Goal: Task Accomplishment & Management: Complete application form

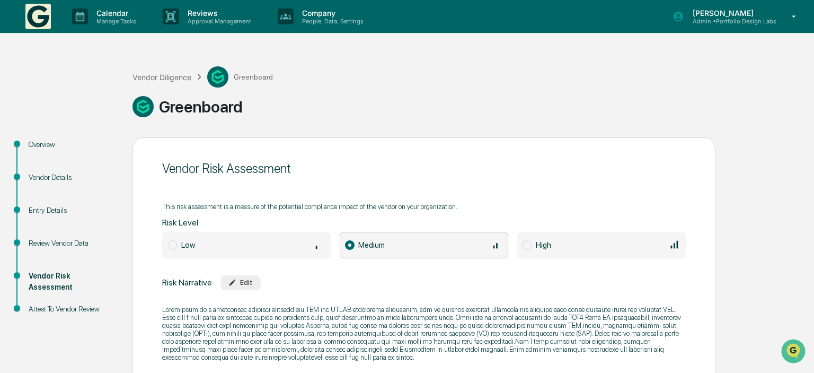
click at [40, 17] on img at bounding box center [37, 16] width 25 height 25
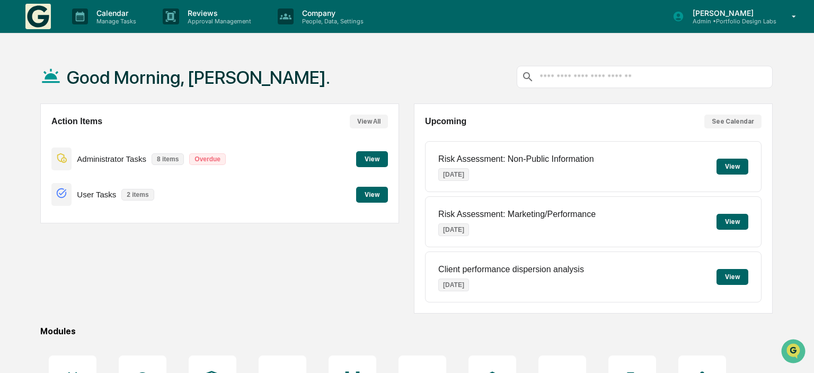
click at [368, 161] on button "View" at bounding box center [372, 159] width 32 height 16
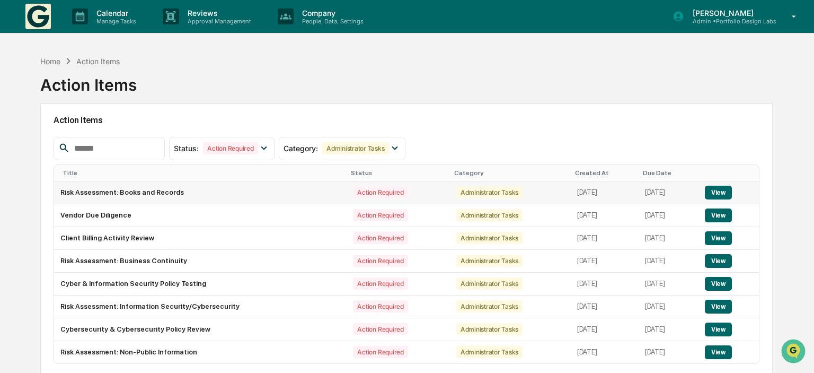
click at [732, 190] on button "View" at bounding box center [718, 193] width 27 height 14
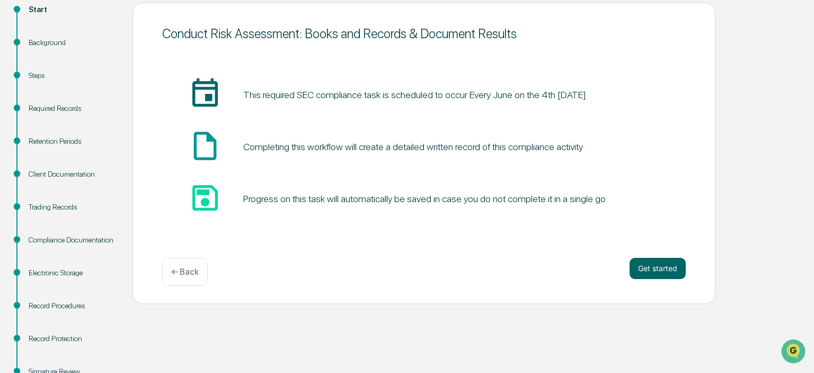
scroll to position [159, 0]
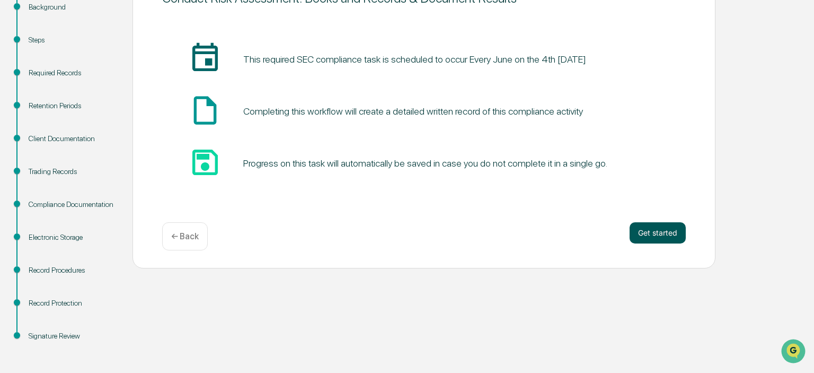
click at [663, 234] on button "Get started" at bounding box center [658, 232] width 56 height 21
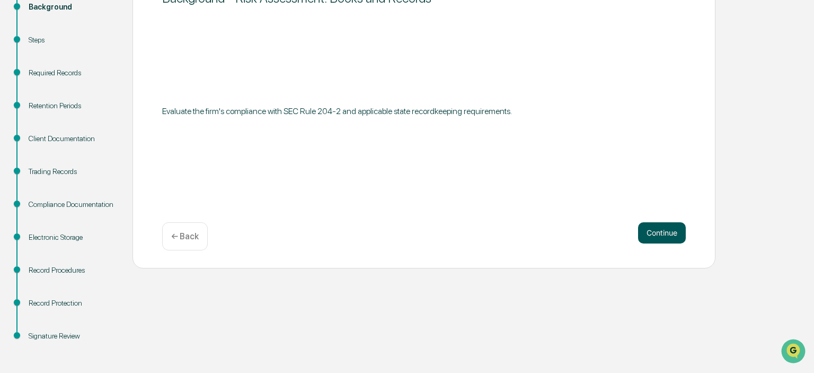
click at [656, 230] on button "Continue" at bounding box center [662, 232] width 48 height 21
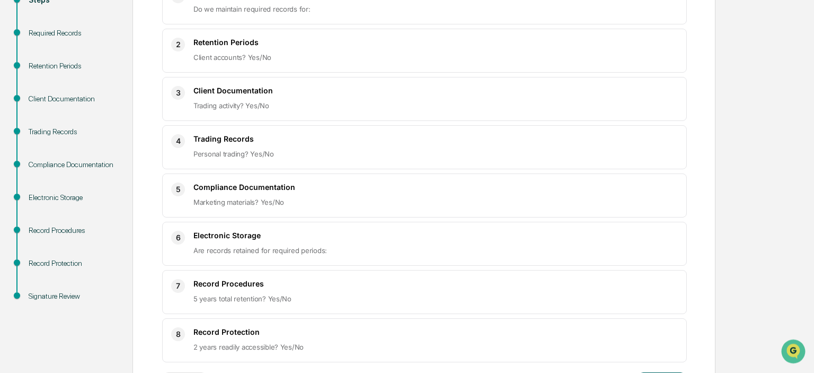
scroll to position [215, 0]
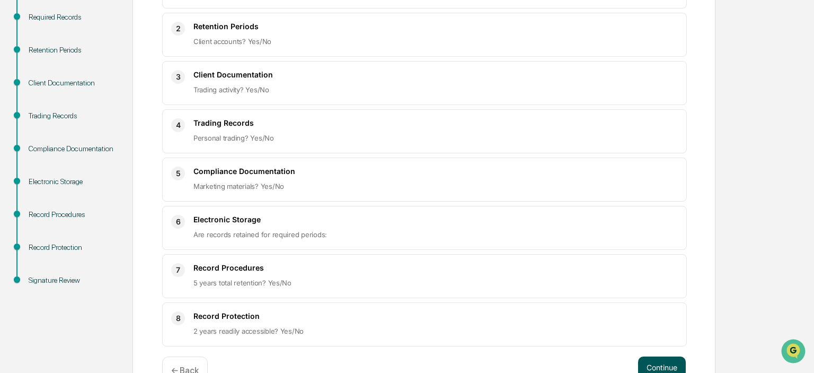
click at [662, 356] on button "Continue" at bounding box center [662, 366] width 48 height 21
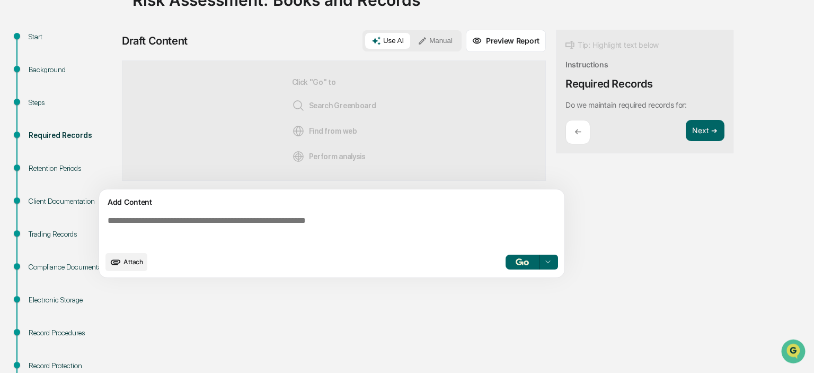
scroll to position [47, 0]
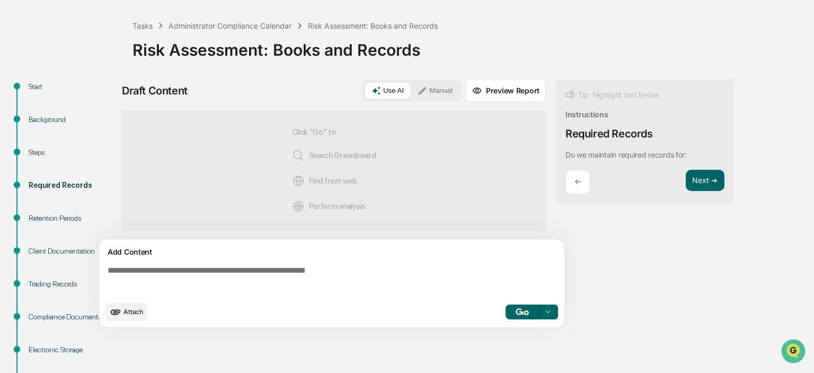
click at [427, 84] on button "Manual" at bounding box center [435, 91] width 48 height 16
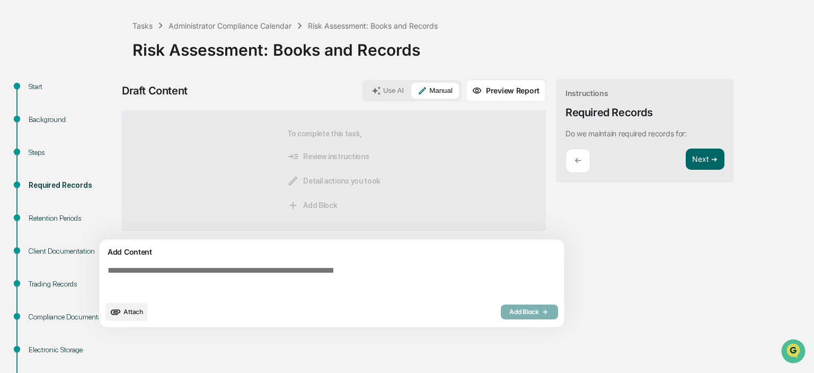
click at [312, 285] on textarea at bounding box center [333, 280] width 461 height 38
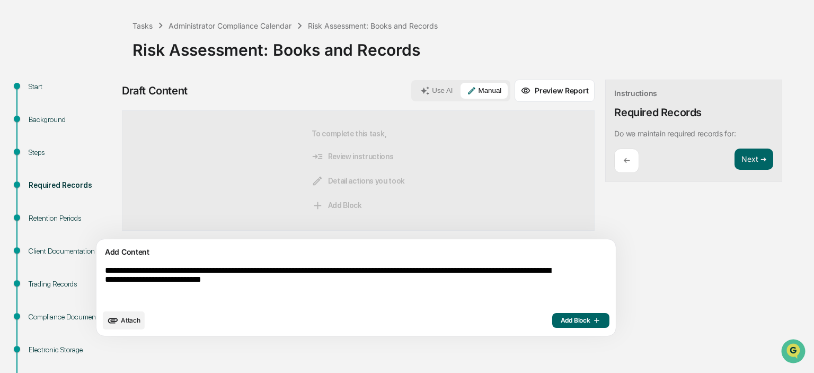
type textarea "**********"
click at [561, 318] on span "Add Block" at bounding box center [581, 320] width 40 height 8
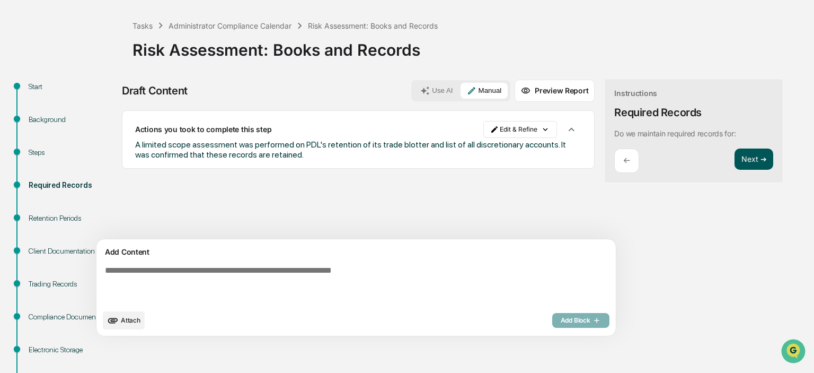
click at [735, 160] on button "Next ➔" at bounding box center [754, 159] width 39 height 22
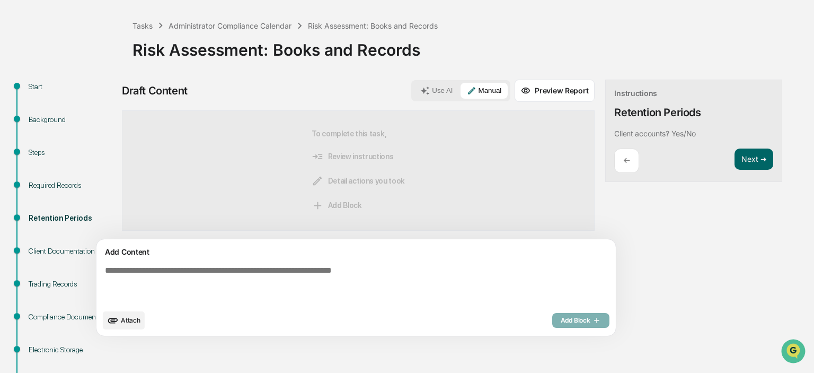
click at [233, 285] on textarea at bounding box center [331, 284] width 461 height 47
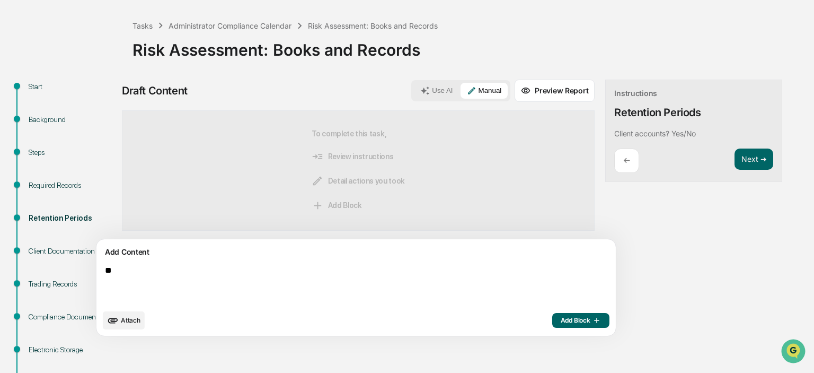
type textarea "*"
type textarea "**********"
click at [561, 319] on span "Add Block" at bounding box center [581, 320] width 40 height 8
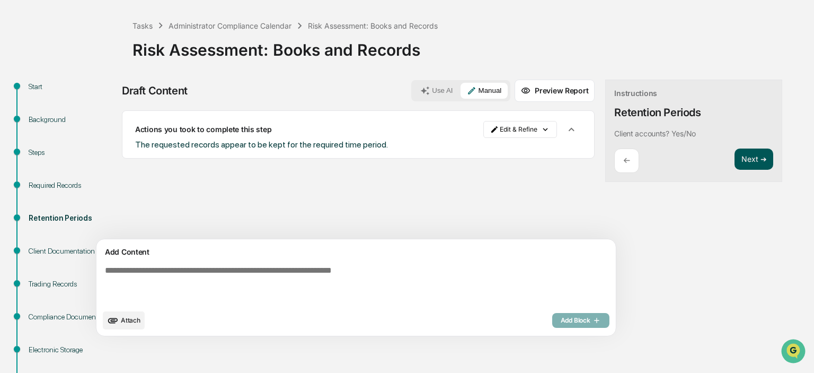
click at [735, 156] on button "Next ➔" at bounding box center [754, 159] width 39 height 22
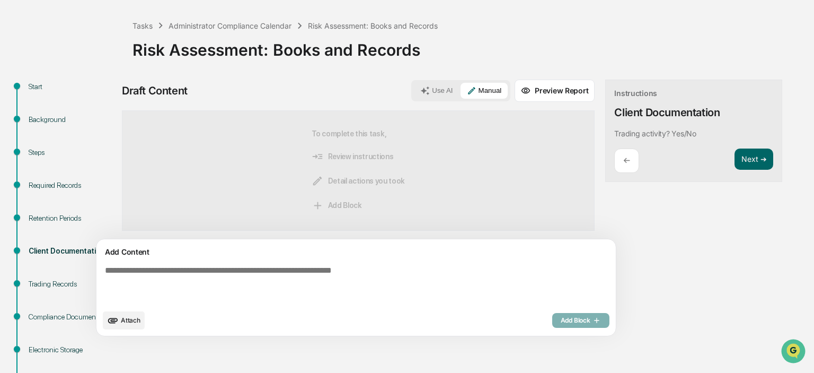
click at [242, 280] on textarea at bounding box center [331, 284] width 461 height 47
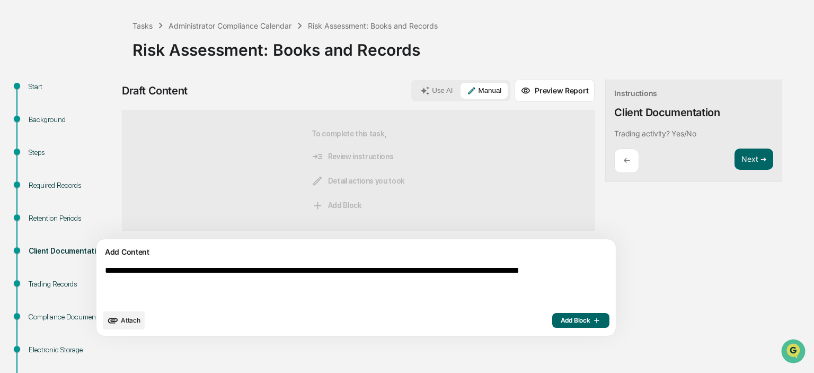
type textarea "**********"
click at [552, 318] on button "Add Block" at bounding box center [580, 320] width 57 height 15
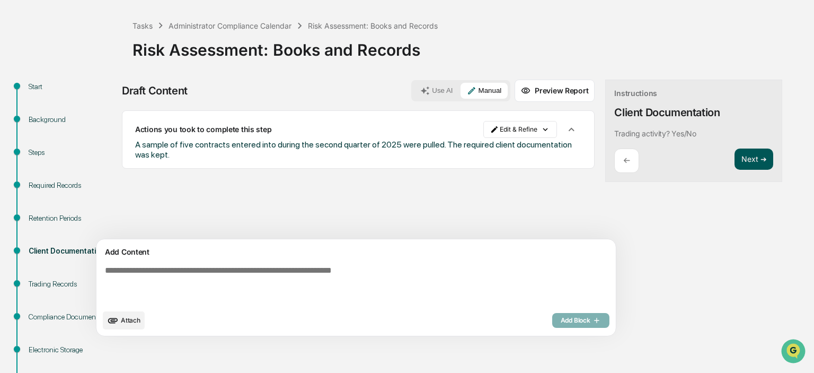
click at [735, 157] on button "Next ➔" at bounding box center [754, 159] width 39 height 22
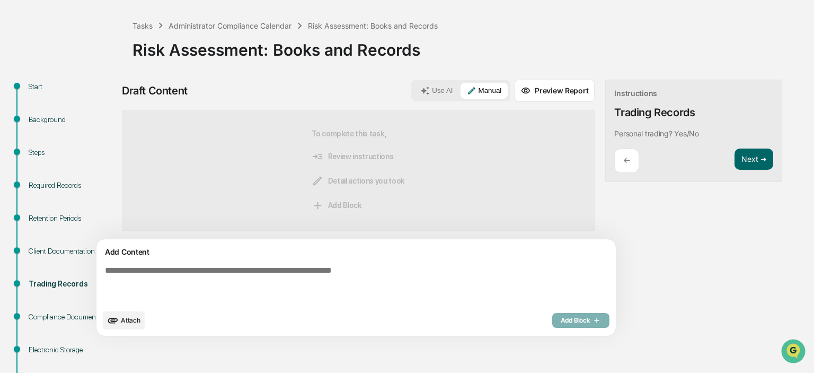
click at [277, 266] on textarea at bounding box center [331, 284] width 461 height 47
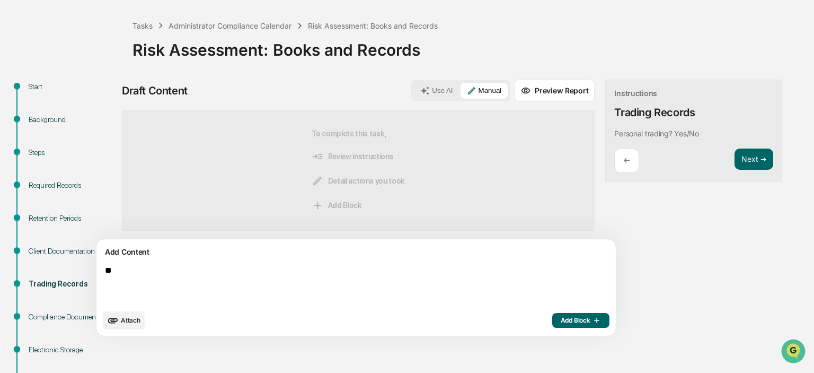
type textarea "*"
type textarea "**********"
click at [552, 313] on button "Add Block" at bounding box center [580, 320] width 57 height 15
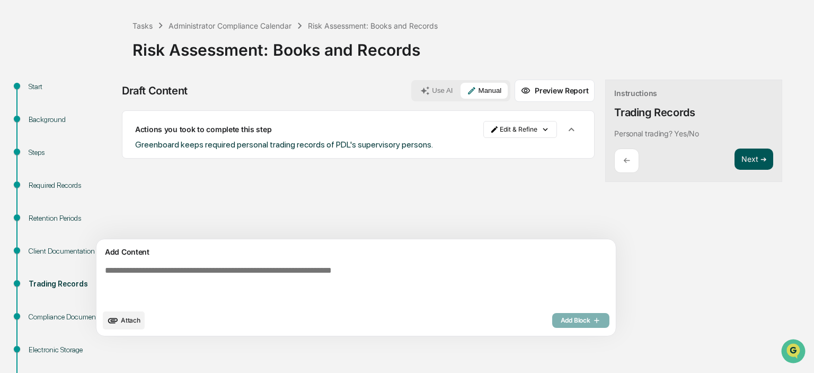
click at [735, 150] on button "Next ➔" at bounding box center [754, 159] width 39 height 22
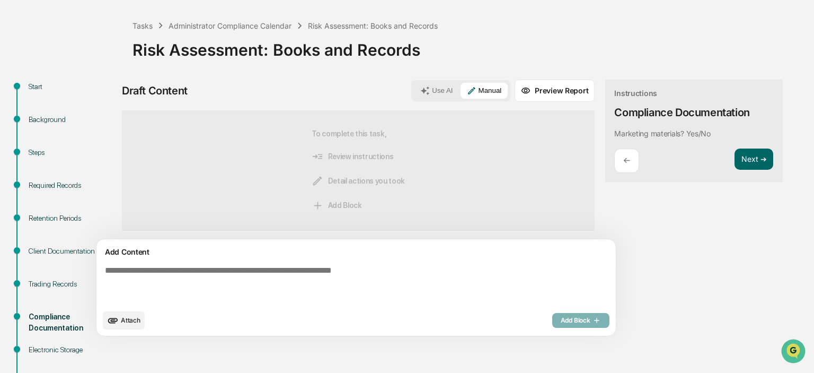
click at [224, 289] on textarea at bounding box center [331, 284] width 461 height 47
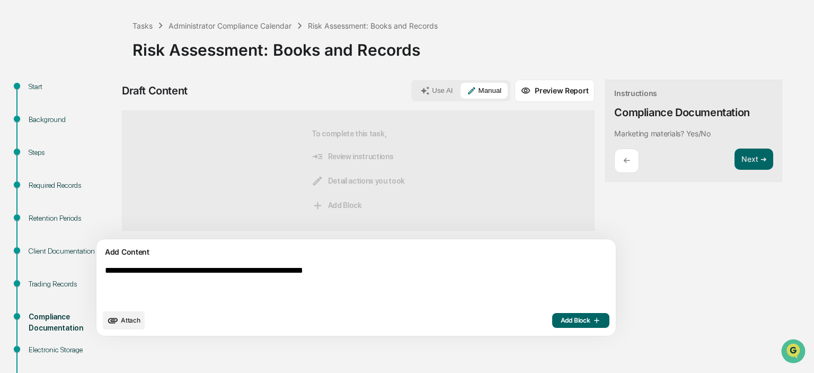
type textarea "**********"
click at [561, 321] on span "Add Block" at bounding box center [581, 320] width 40 height 8
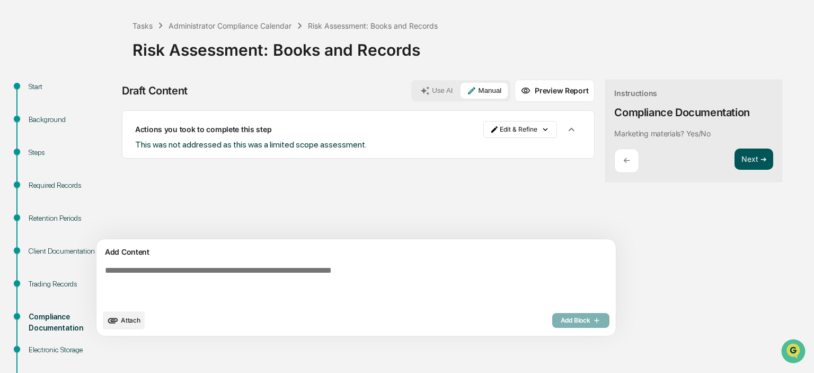
click at [735, 154] on button "Next ➔" at bounding box center [754, 159] width 39 height 22
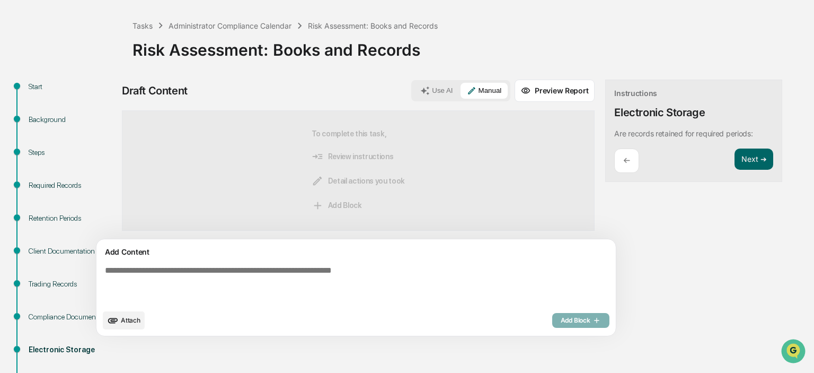
click at [211, 298] on textarea at bounding box center [331, 284] width 461 height 47
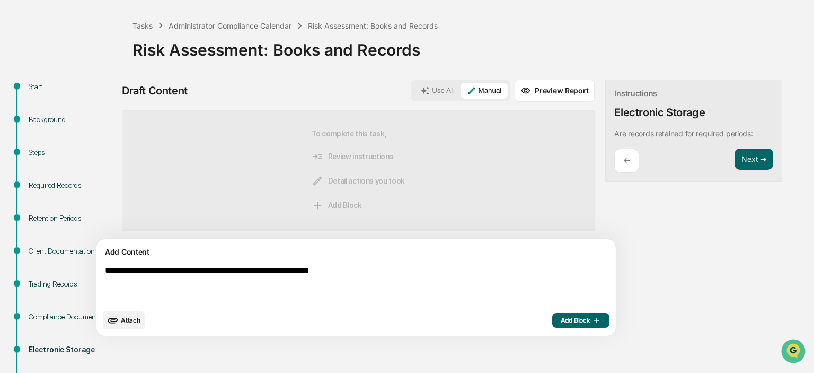
type textarea "**********"
click at [561, 317] on span "Add Block" at bounding box center [581, 320] width 40 height 8
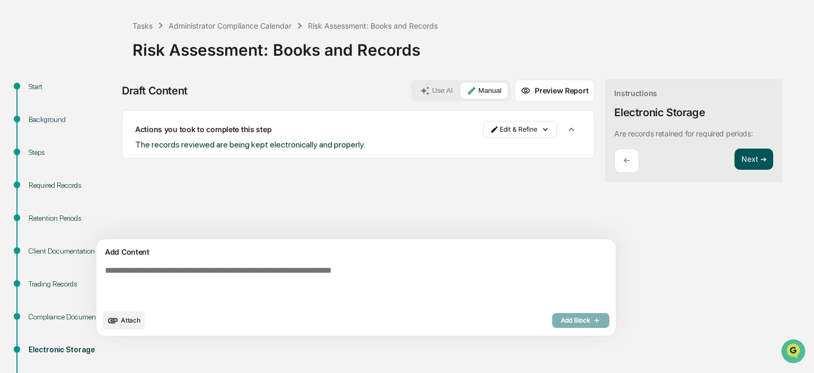
click at [735, 156] on button "Next ➔" at bounding box center [754, 159] width 39 height 22
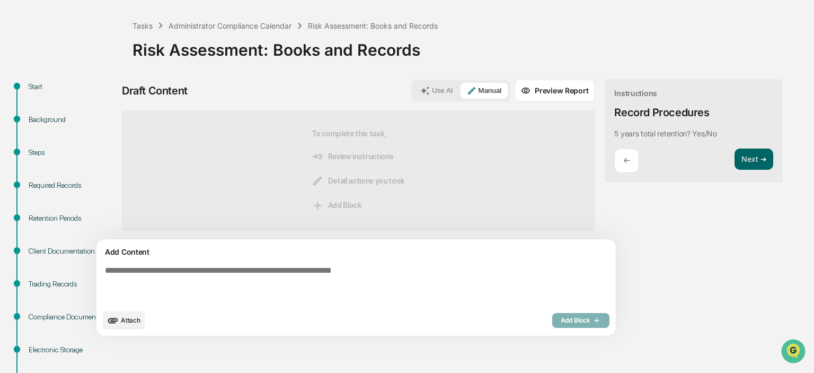
click at [214, 273] on textarea at bounding box center [331, 284] width 461 height 47
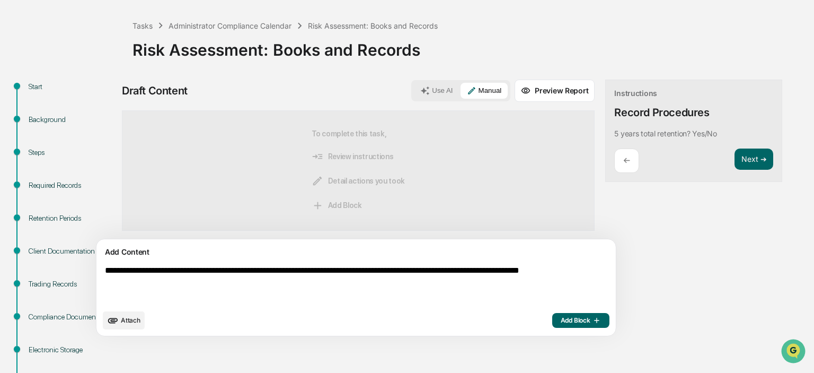
type textarea "**********"
click at [561, 324] on span "Add Block" at bounding box center [581, 320] width 40 height 8
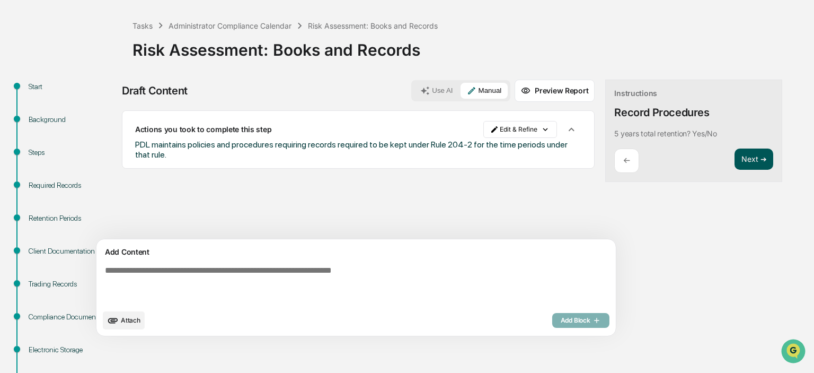
click at [735, 165] on button "Next ➔" at bounding box center [754, 159] width 39 height 22
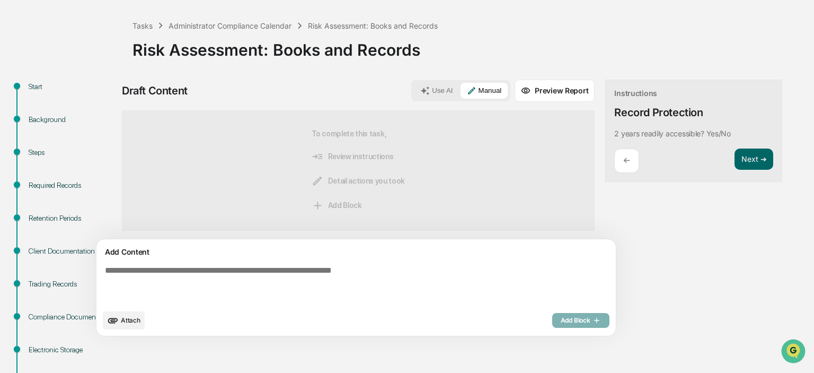
click at [146, 271] on textarea at bounding box center [331, 284] width 461 height 47
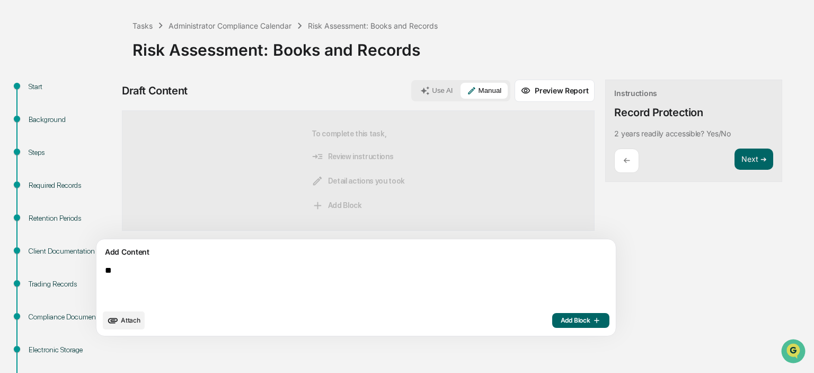
type textarea "*"
type textarea "**********"
click at [552, 326] on button "Add Block" at bounding box center [580, 320] width 57 height 15
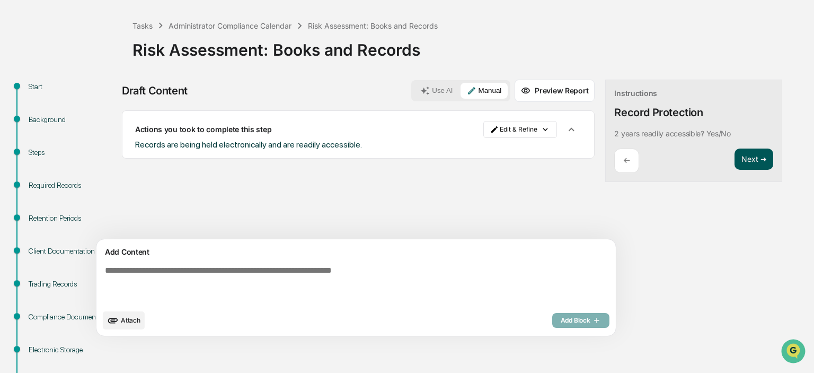
click at [735, 159] on button "Next ➔" at bounding box center [754, 159] width 39 height 22
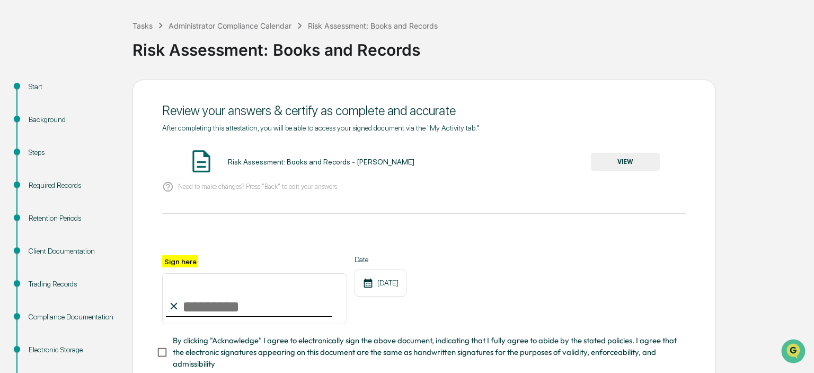
click at [621, 170] on button "VIEW" at bounding box center [625, 162] width 69 height 18
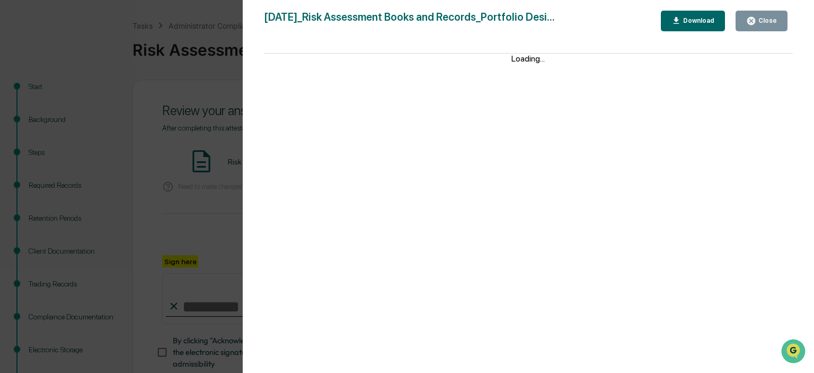
click at [779, 27] on button "Close" at bounding box center [762, 21] width 52 height 21
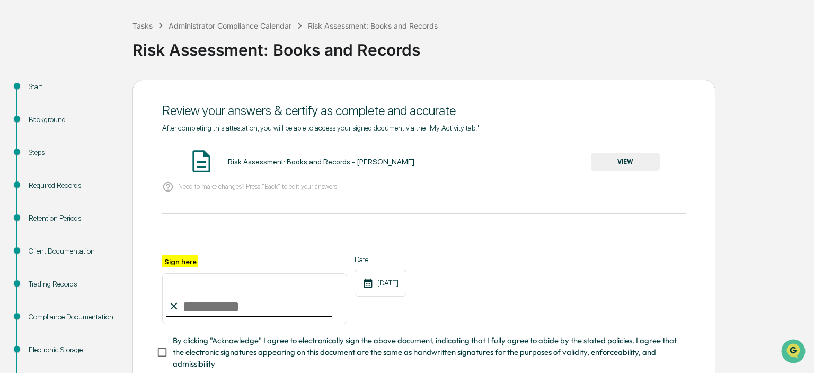
click at [278, 306] on input "Sign here" at bounding box center [254, 298] width 185 height 51
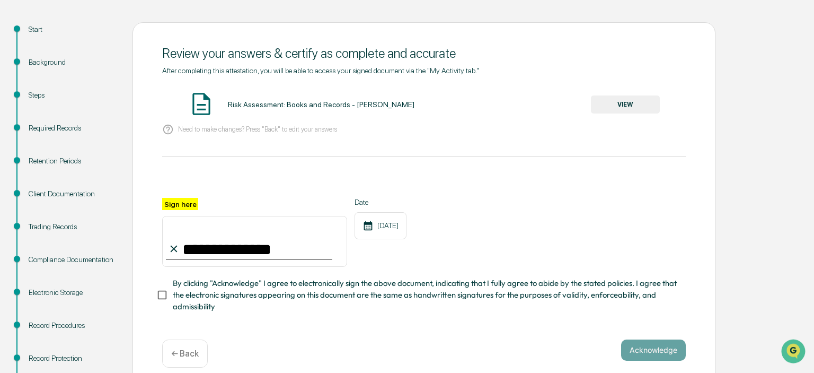
scroll to position [159, 0]
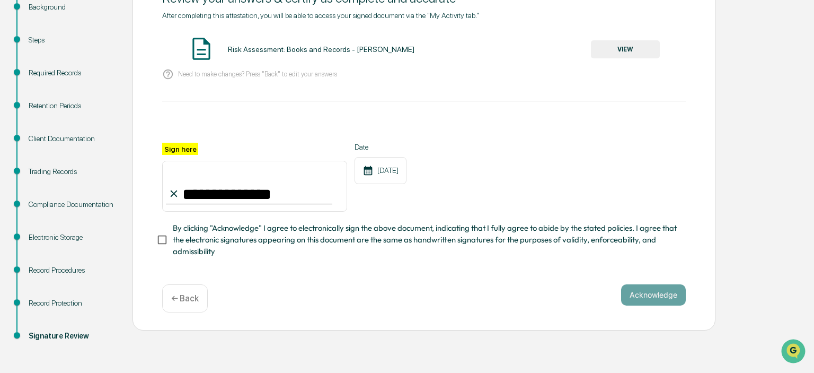
type input "**********"
click at [637, 294] on button "Acknowledge" at bounding box center [653, 294] width 65 height 21
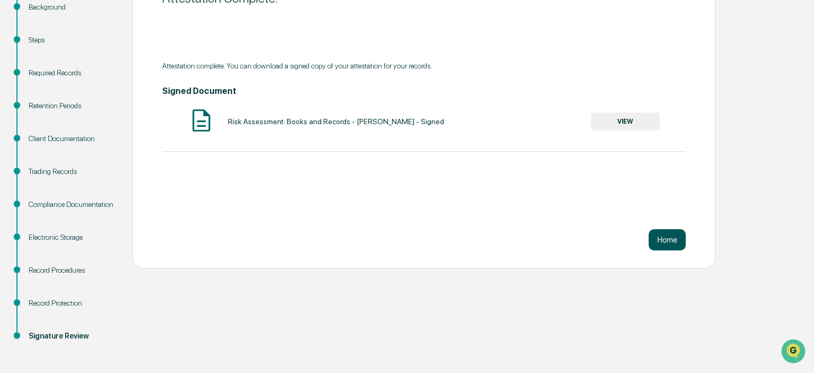
click at [658, 239] on button "Home" at bounding box center [667, 239] width 37 height 21
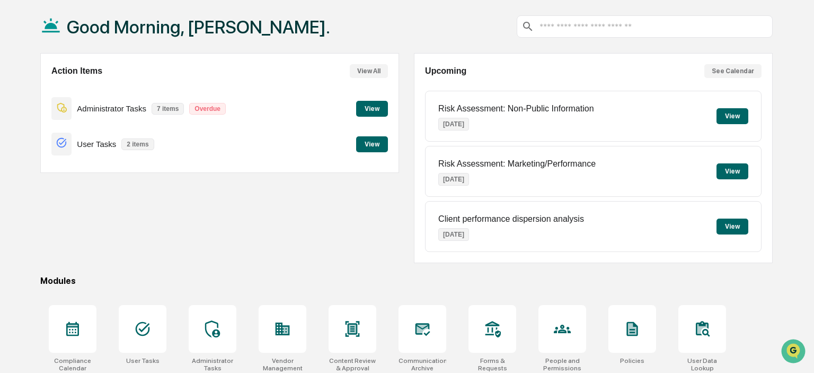
click at [364, 104] on button "View" at bounding box center [372, 109] width 32 height 16
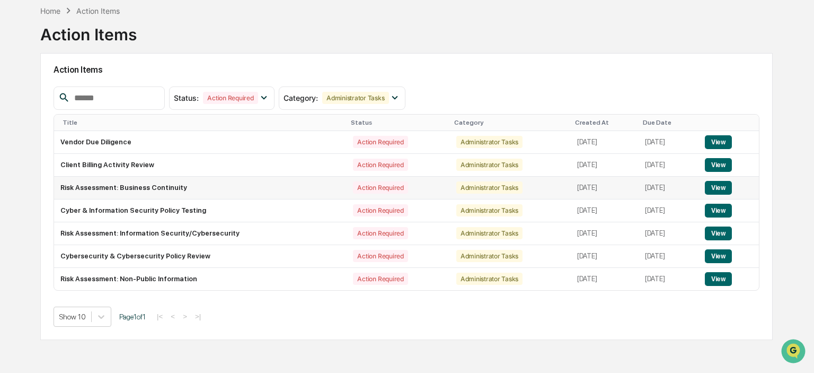
click at [723, 184] on button "View" at bounding box center [718, 188] width 27 height 14
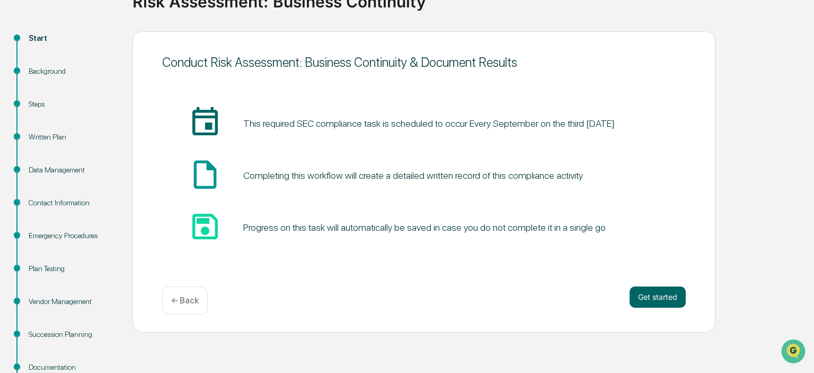
scroll to position [112, 0]
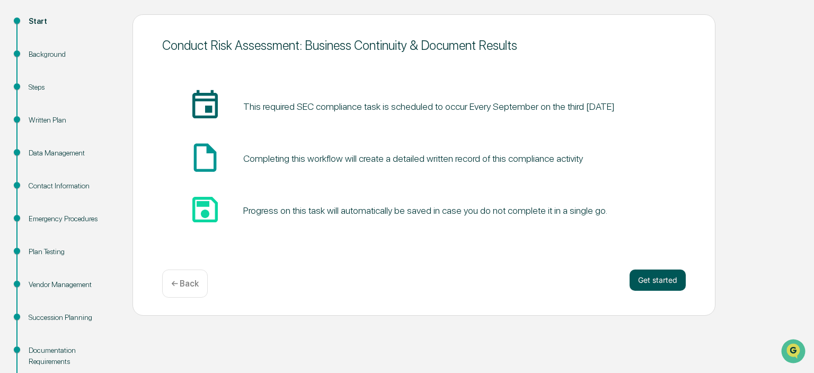
click at [650, 280] on button "Get started" at bounding box center [658, 279] width 56 height 21
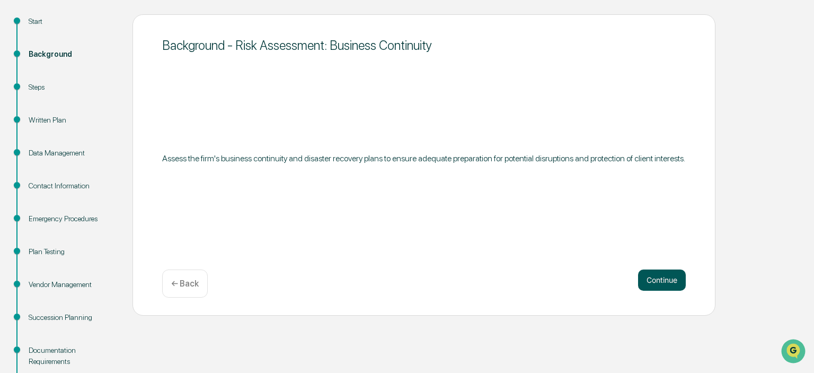
click at [659, 277] on button "Continue" at bounding box center [662, 279] width 48 height 21
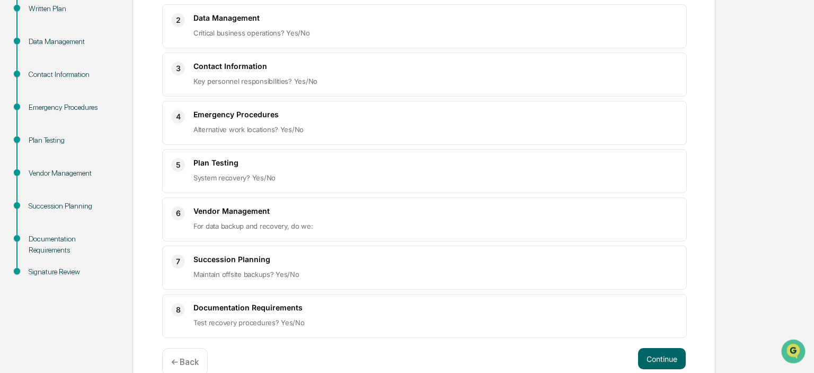
scroll to position [242, 0]
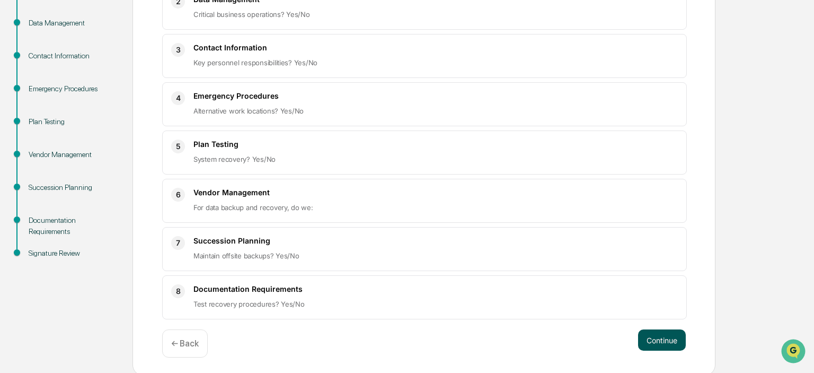
click at [664, 335] on button "Continue" at bounding box center [662, 339] width 48 height 21
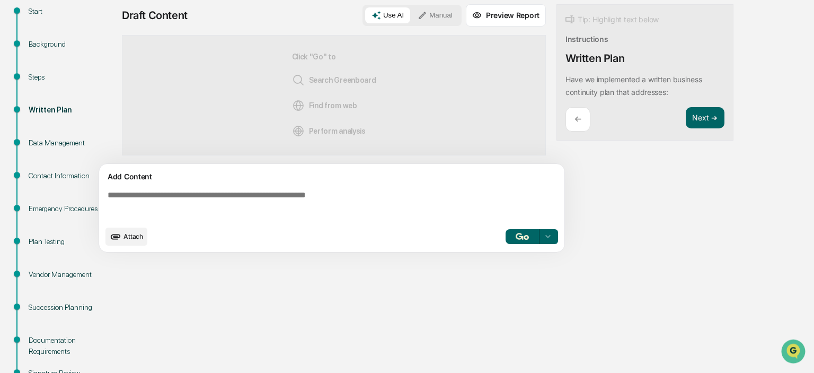
scroll to position [103, 0]
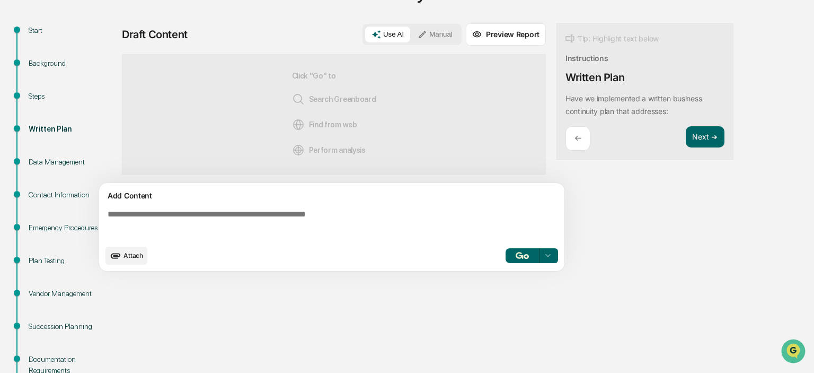
click at [296, 222] on textarea at bounding box center [333, 224] width 461 height 38
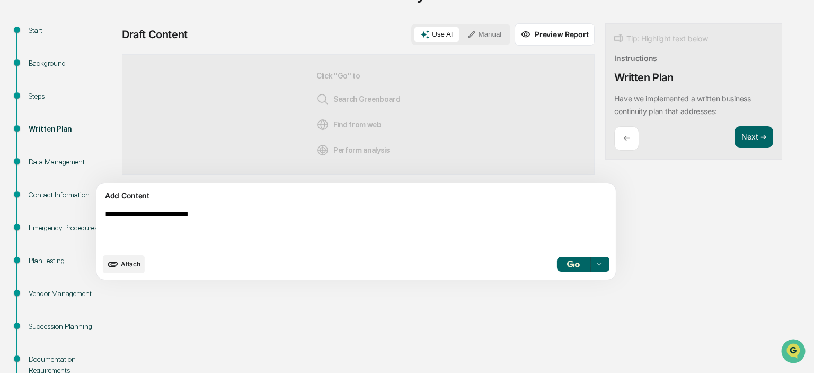
type textarea "**********"
click at [461, 33] on button "Manual" at bounding box center [485, 35] width 48 height 16
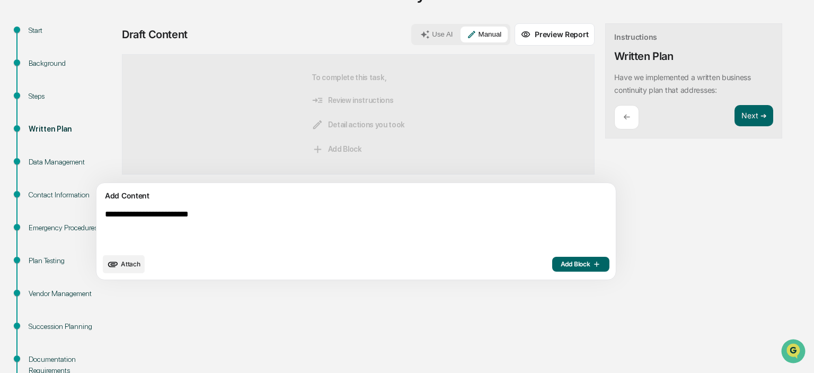
click at [561, 261] on span "Add Block" at bounding box center [581, 264] width 40 height 8
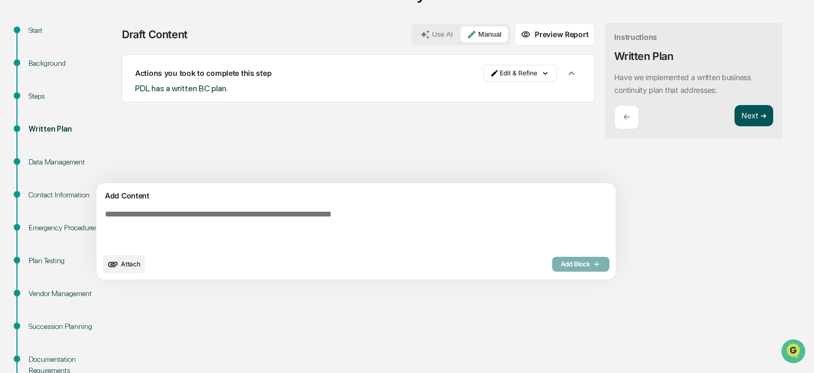
click at [735, 113] on button "Next ➔" at bounding box center [754, 116] width 39 height 22
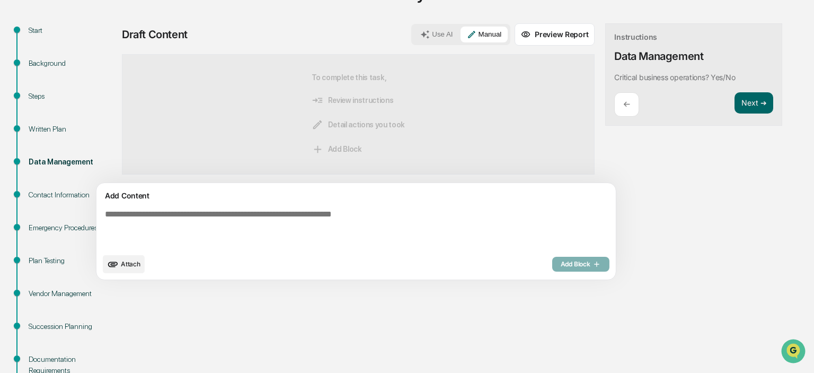
click at [240, 238] on textarea at bounding box center [331, 228] width 461 height 47
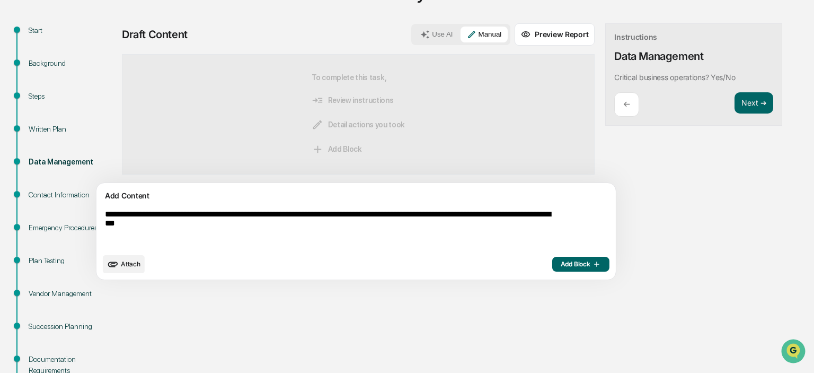
type textarea "**********"
click at [561, 268] on span "Add Block" at bounding box center [581, 264] width 40 height 8
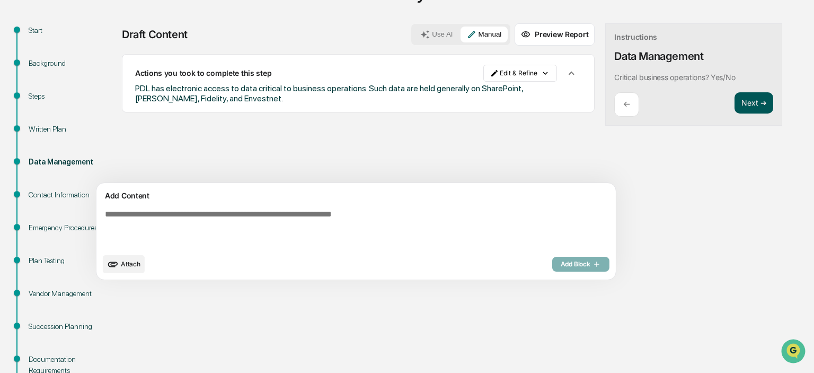
click at [735, 103] on button "Next ➔" at bounding box center [754, 103] width 39 height 22
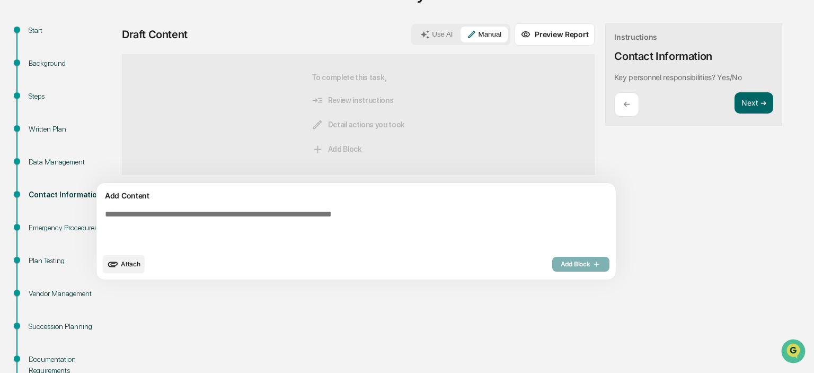
click at [191, 239] on textarea at bounding box center [331, 228] width 461 height 47
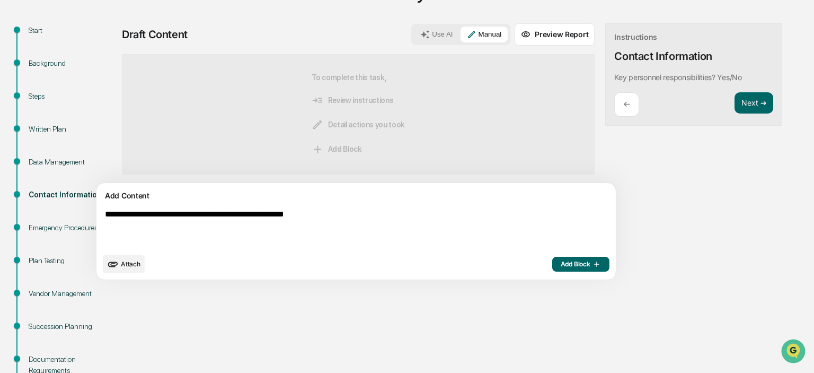
type textarea "**********"
click at [552, 262] on button "Add Block" at bounding box center [580, 264] width 57 height 15
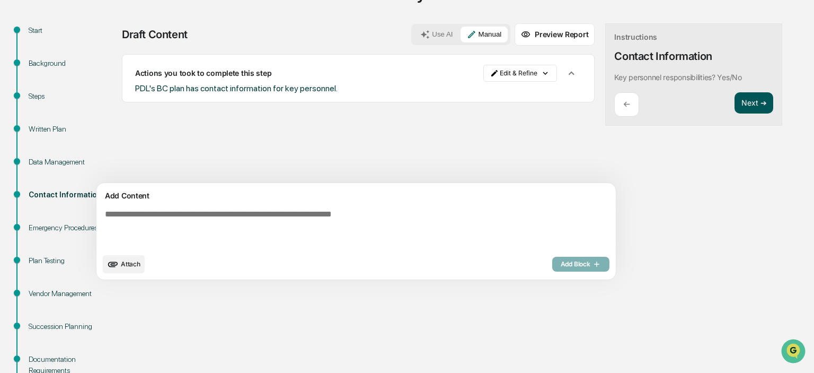
click at [735, 99] on button "Next ➔" at bounding box center [754, 103] width 39 height 22
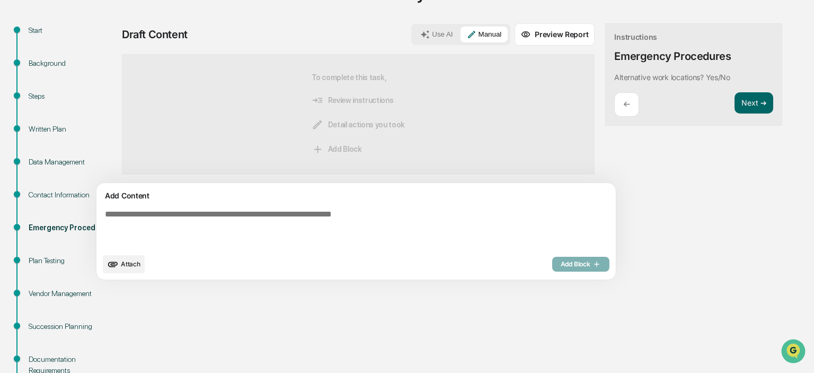
click at [292, 211] on textarea at bounding box center [331, 228] width 461 height 47
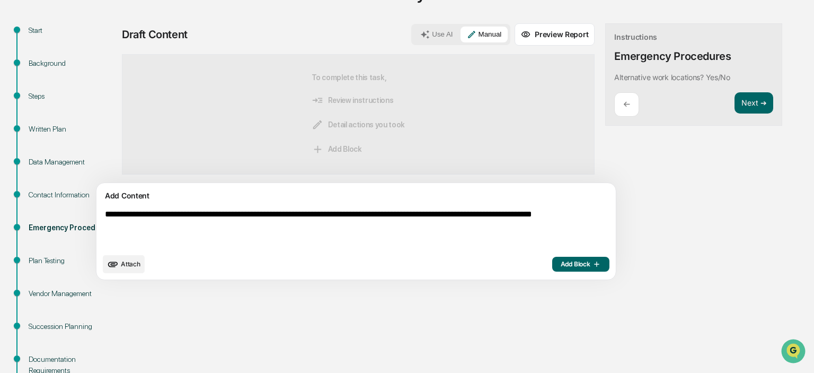
type textarea "**********"
click at [552, 260] on button "Add Block" at bounding box center [580, 264] width 57 height 15
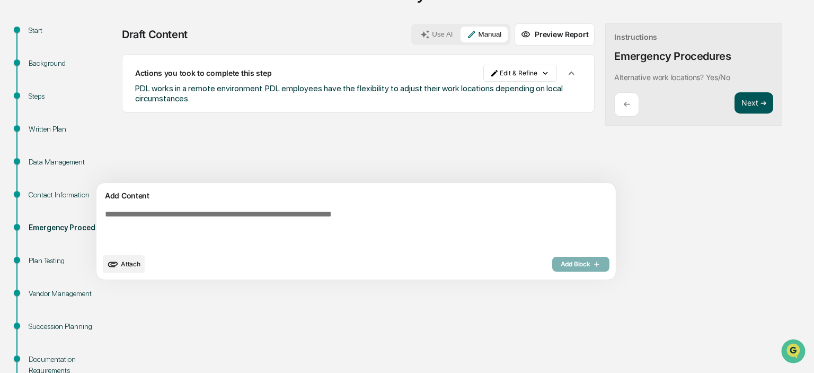
click at [735, 106] on button "Next ➔" at bounding box center [754, 103] width 39 height 22
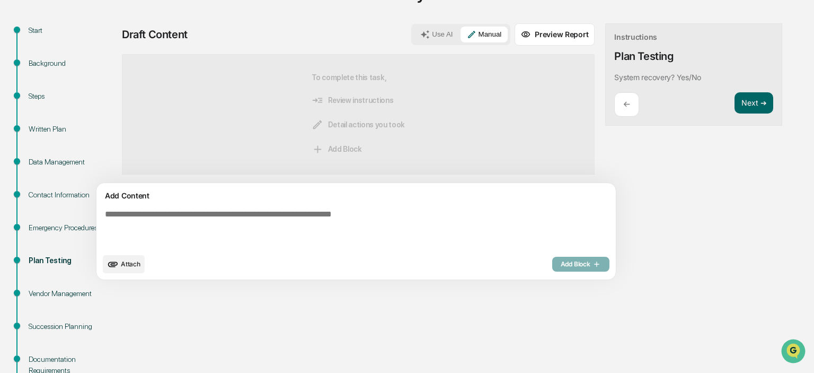
click at [280, 226] on textarea at bounding box center [331, 228] width 461 height 47
type textarea "*"
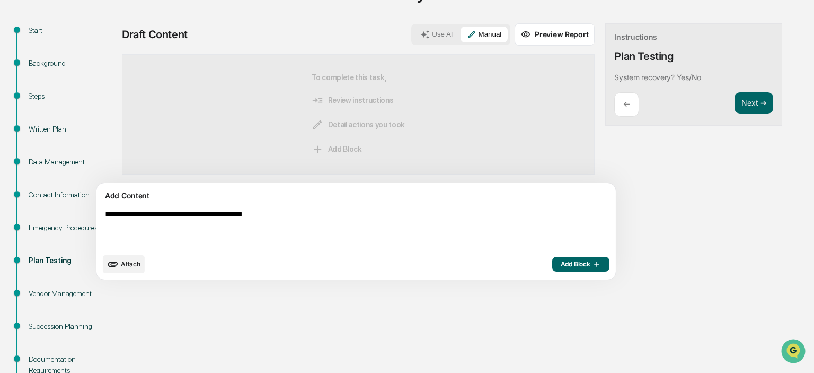
type textarea "**********"
click at [552, 270] on button "Add Block" at bounding box center [580, 264] width 57 height 15
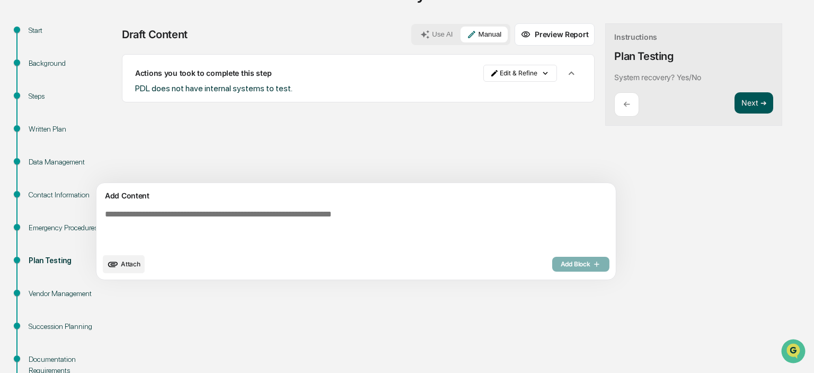
click at [735, 105] on button "Next ➔" at bounding box center [754, 103] width 39 height 22
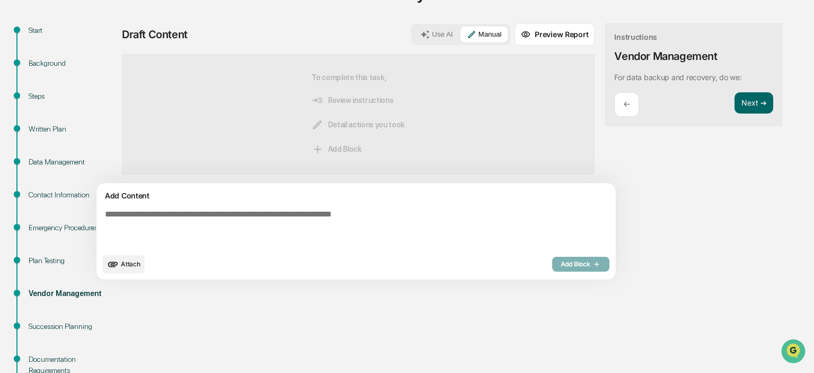
click at [247, 240] on textarea at bounding box center [331, 228] width 461 height 47
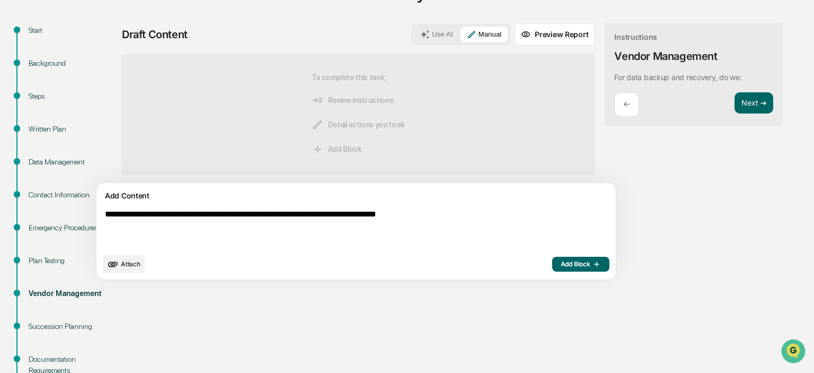
type textarea "**********"
click at [552, 269] on button "Add Block" at bounding box center [580, 264] width 57 height 15
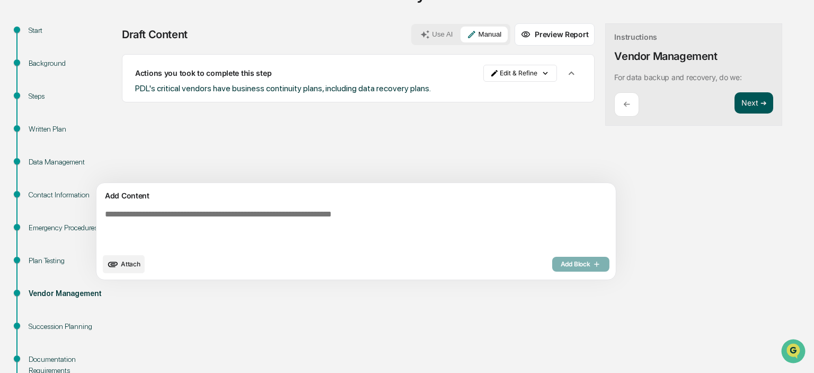
click at [735, 107] on button "Next ➔" at bounding box center [754, 103] width 39 height 22
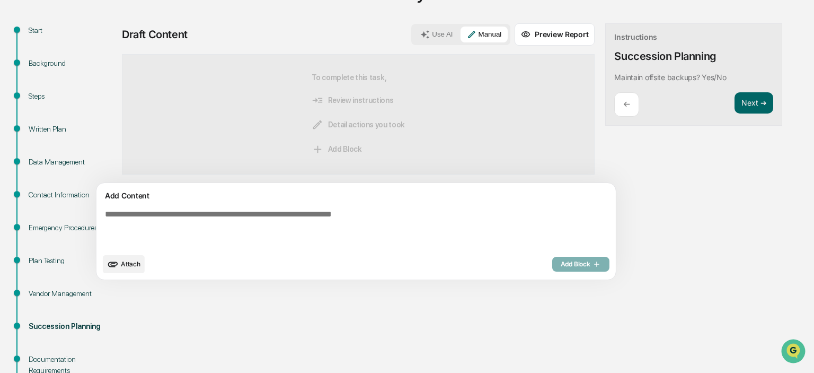
click at [267, 225] on textarea at bounding box center [331, 228] width 461 height 47
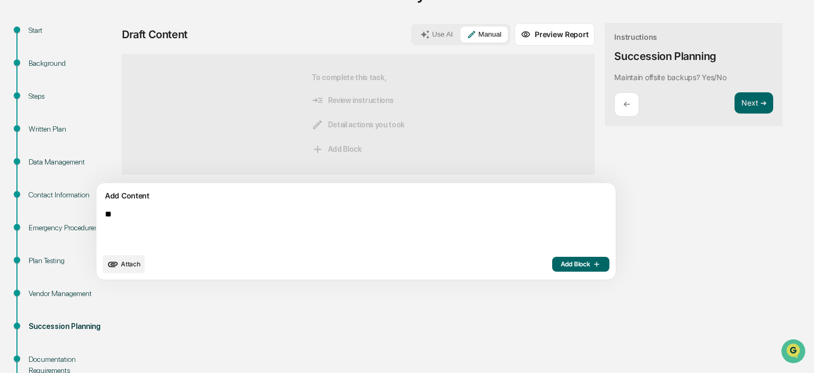
type textarea "*"
type textarea "**********"
click at [552, 264] on button "Add Block" at bounding box center [580, 264] width 57 height 15
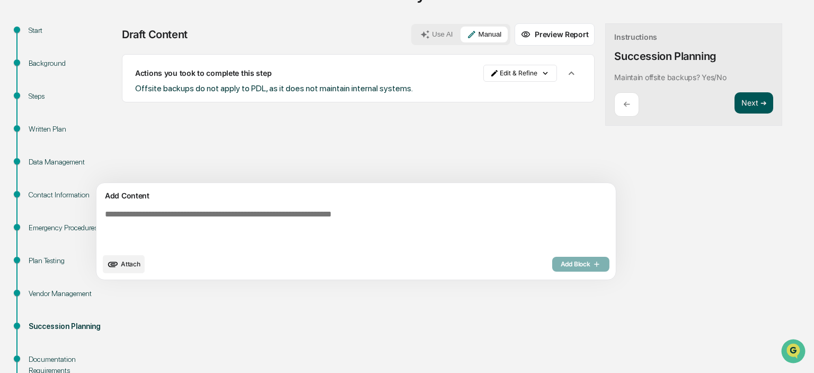
click at [735, 100] on button "Next ➔" at bounding box center [754, 103] width 39 height 22
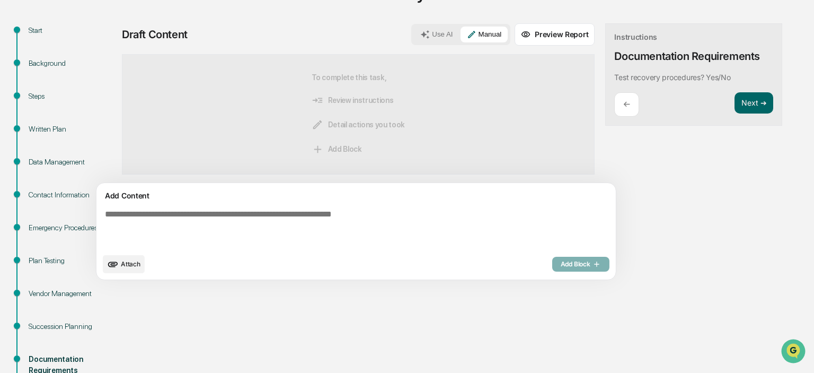
click at [196, 224] on textarea at bounding box center [331, 228] width 461 height 47
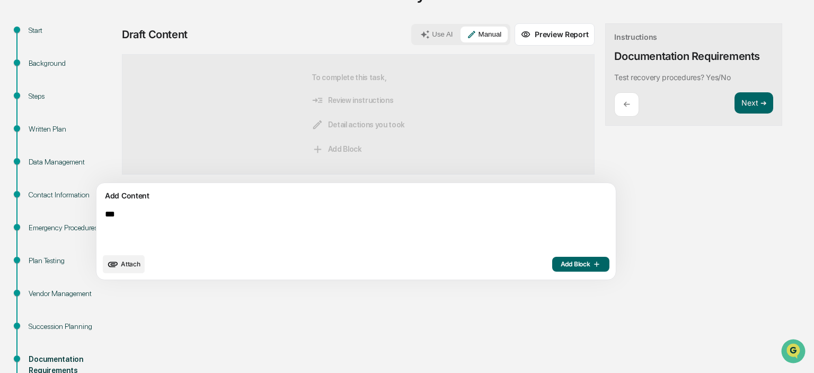
type textarea "***"
click at [561, 262] on span "Add Block" at bounding box center [581, 264] width 40 height 8
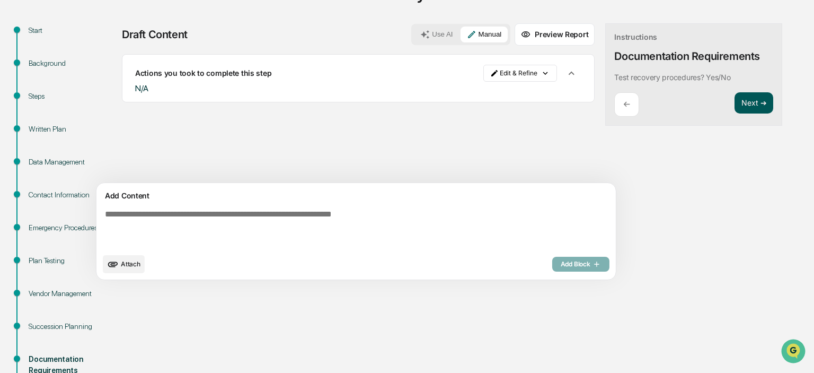
click at [735, 103] on button "Next ➔" at bounding box center [754, 103] width 39 height 22
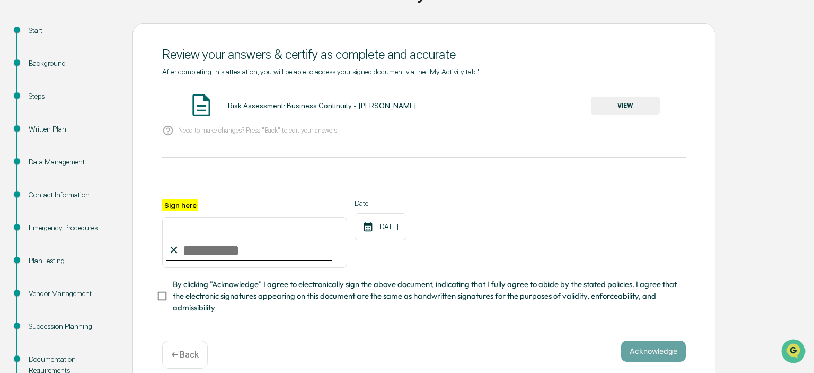
click at [605, 104] on button "VIEW" at bounding box center [625, 105] width 69 height 18
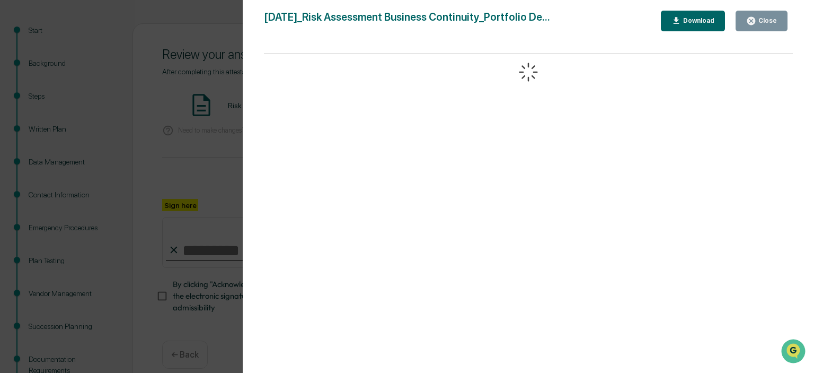
click at [749, 25] on button "Close" at bounding box center [762, 21] width 52 height 21
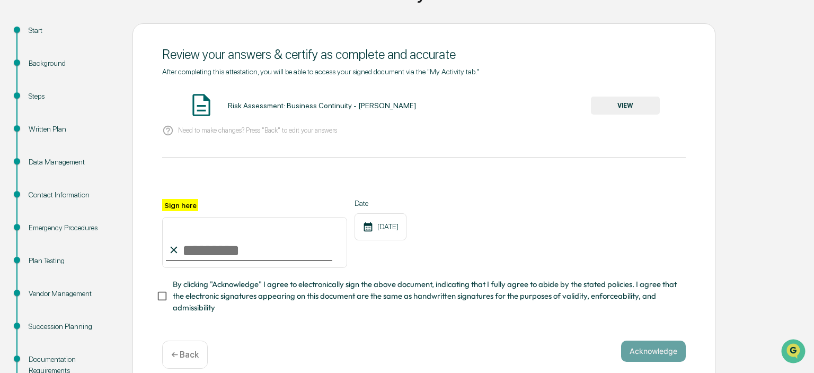
click at [269, 256] on input "Sign here" at bounding box center [254, 242] width 185 height 51
type input "**********"
click at [639, 353] on button "Acknowledge" at bounding box center [653, 350] width 65 height 21
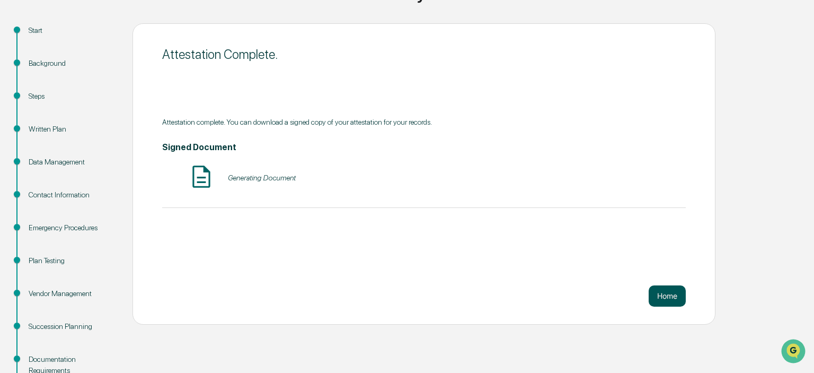
click at [657, 296] on button "Home" at bounding box center [667, 295] width 37 height 21
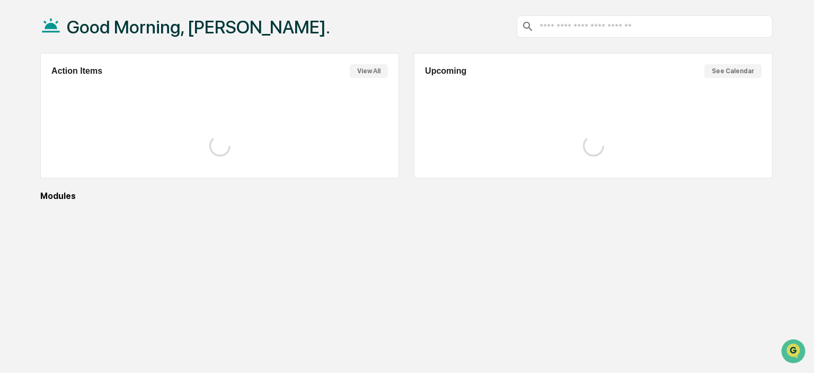
scroll to position [50, 0]
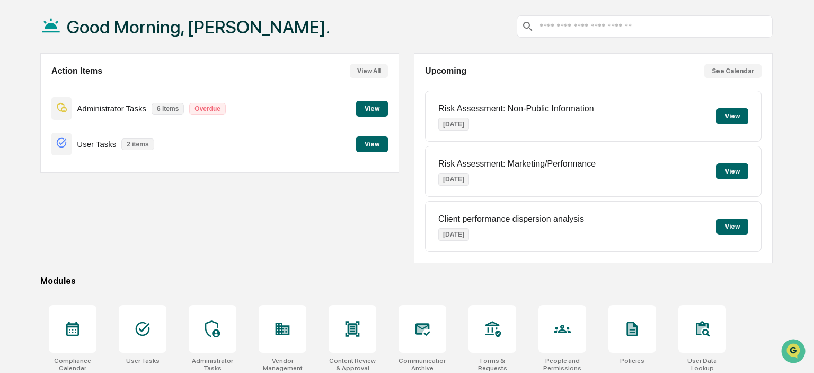
click at [376, 108] on button "View" at bounding box center [372, 109] width 32 height 16
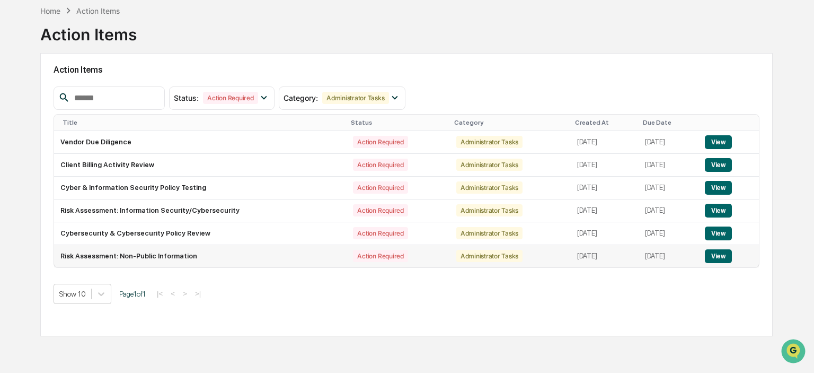
click at [725, 256] on button "View" at bounding box center [718, 256] width 27 height 14
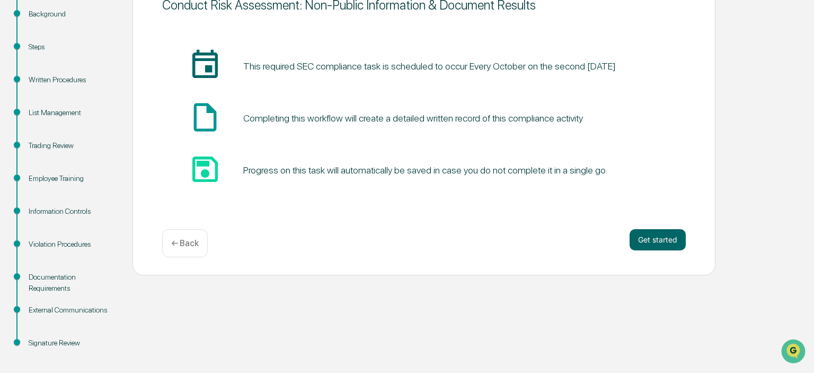
scroll to position [159, 0]
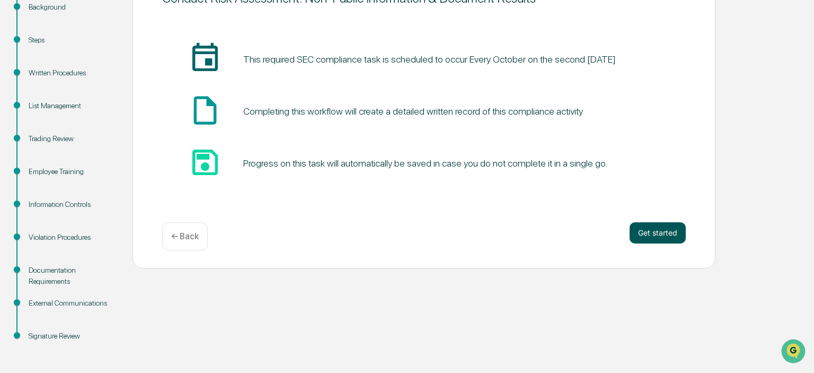
click at [646, 236] on button "Get started" at bounding box center [658, 232] width 56 height 21
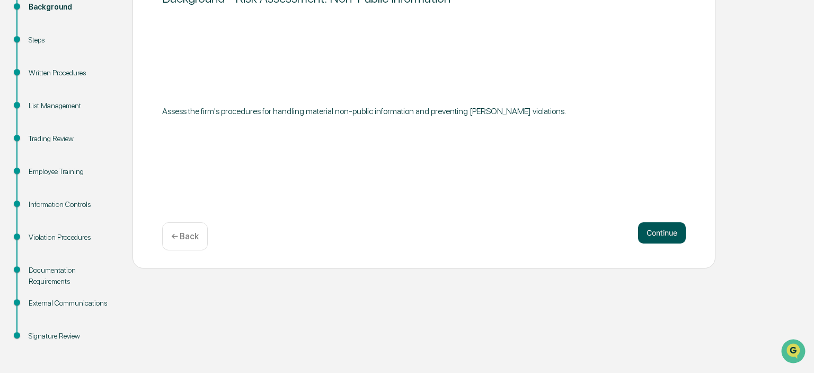
click at [656, 228] on button "Continue" at bounding box center [662, 232] width 48 height 21
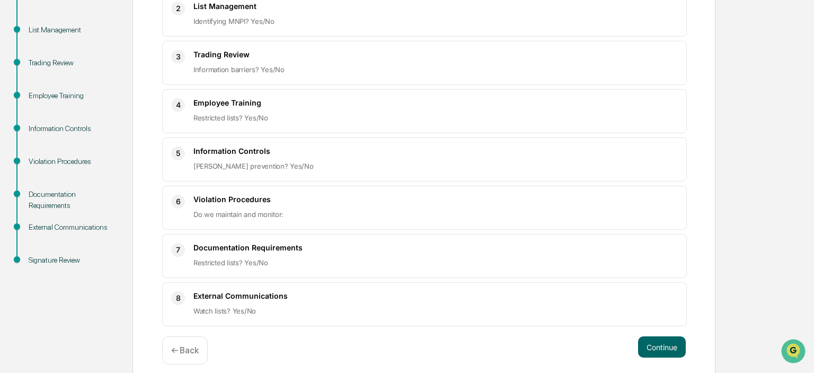
scroll to position [242, 0]
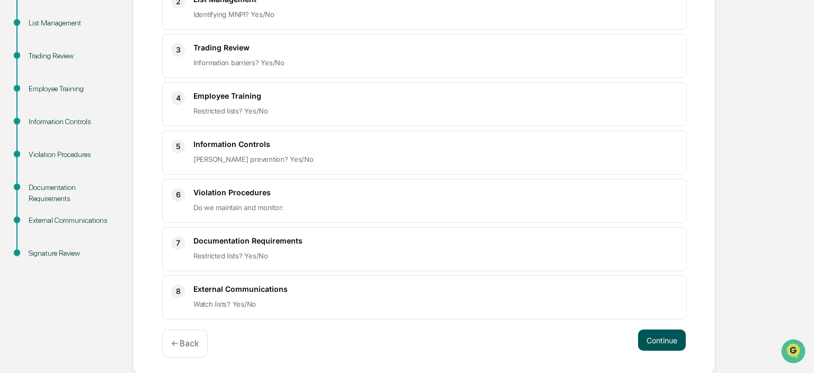
click at [658, 331] on button "Continue" at bounding box center [662, 339] width 48 height 21
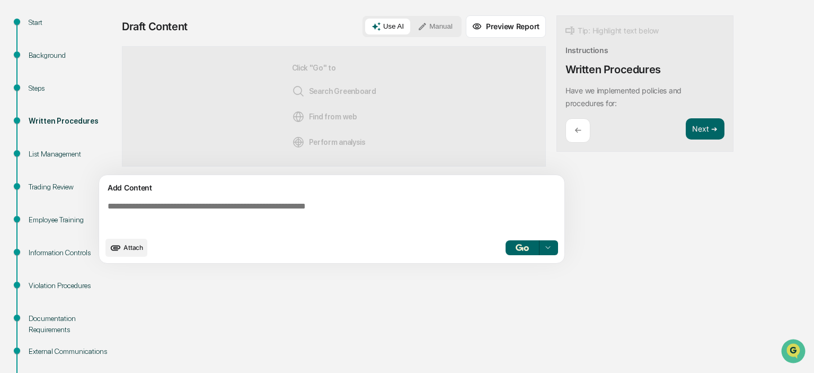
scroll to position [112, 0]
click at [312, 199] on textarea at bounding box center [333, 215] width 461 height 38
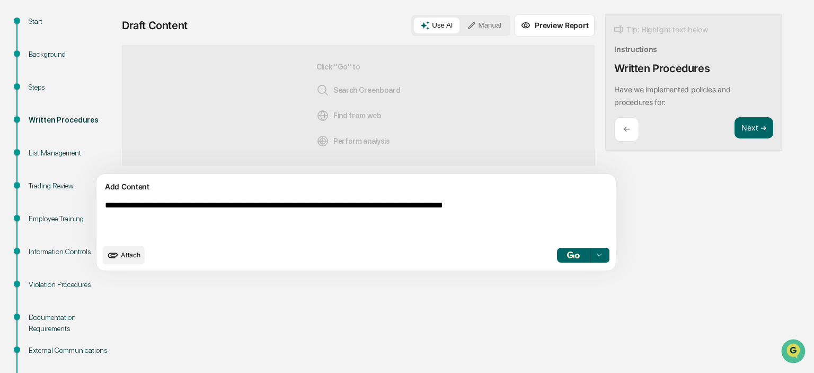
type textarea "**********"
click at [461, 27] on button "Manual" at bounding box center [485, 25] width 48 height 16
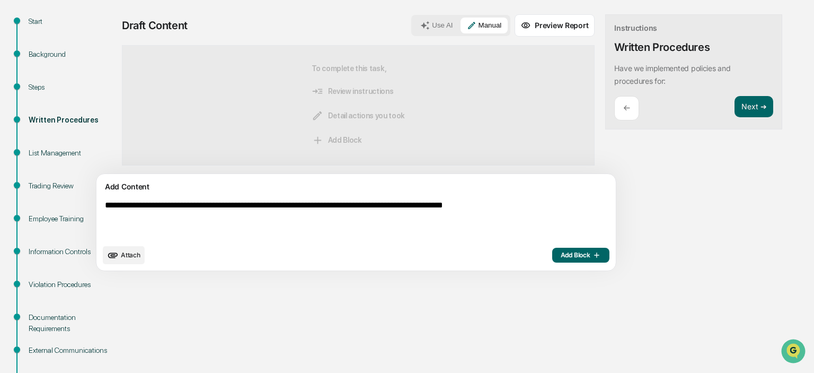
click at [561, 258] on span "Add Block" at bounding box center [581, 255] width 40 height 8
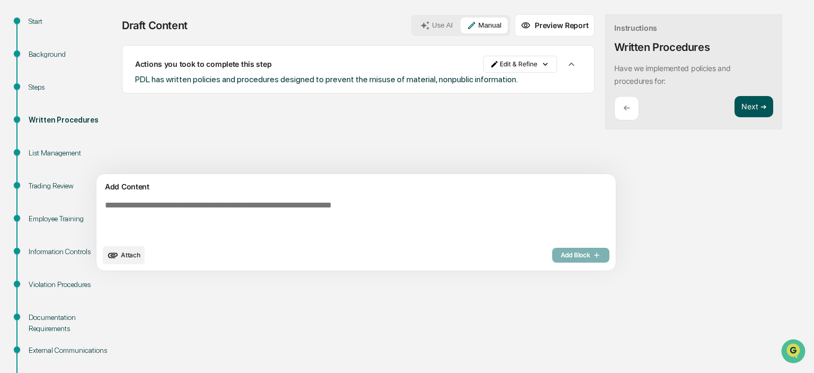
click at [735, 107] on button "Next ➔" at bounding box center [754, 107] width 39 height 22
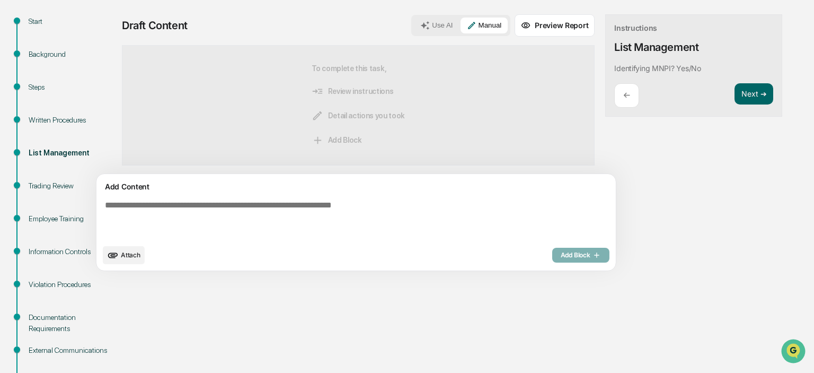
click at [151, 198] on textarea at bounding box center [331, 219] width 461 height 47
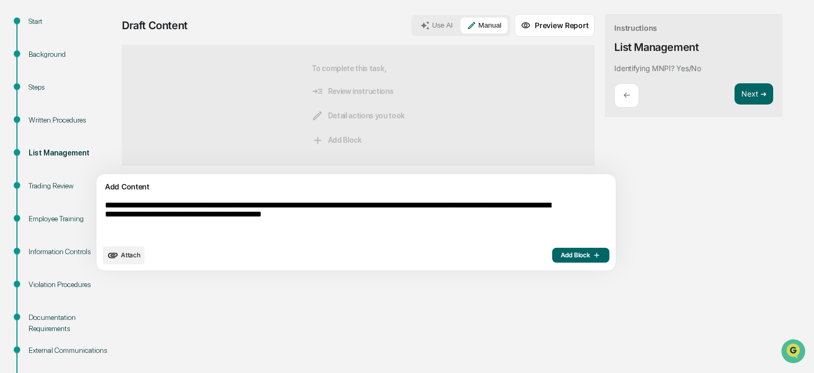
type textarea "**********"
click at [552, 261] on button "Add Block" at bounding box center [580, 255] width 57 height 15
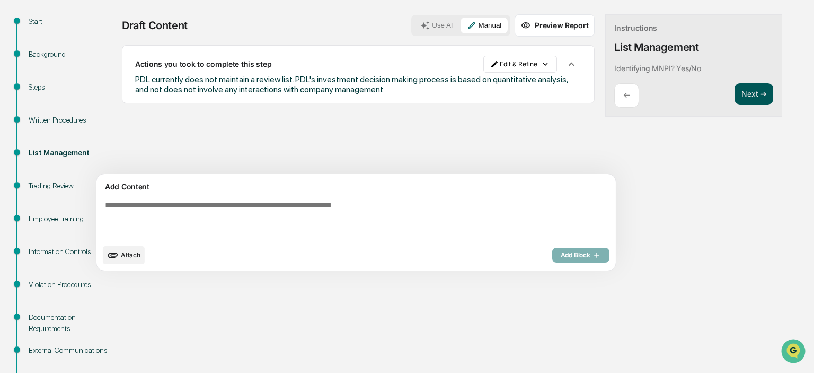
click at [735, 91] on button "Next ➔" at bounding box center [754, 94] width 39 height 22
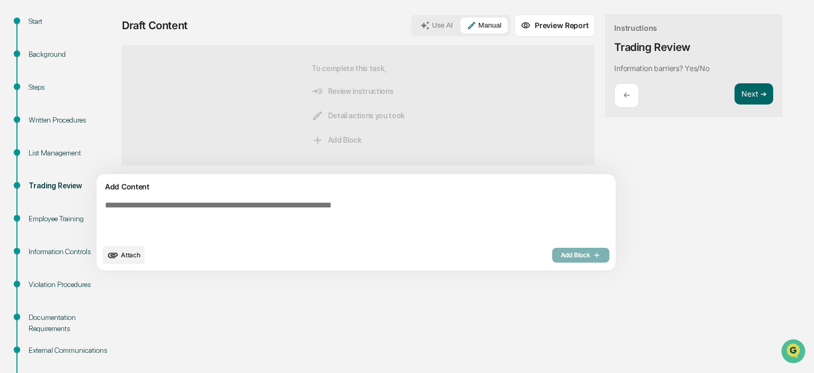
click at [308, 218] on textarea at bounding box center [331, 219] width 461 height 47
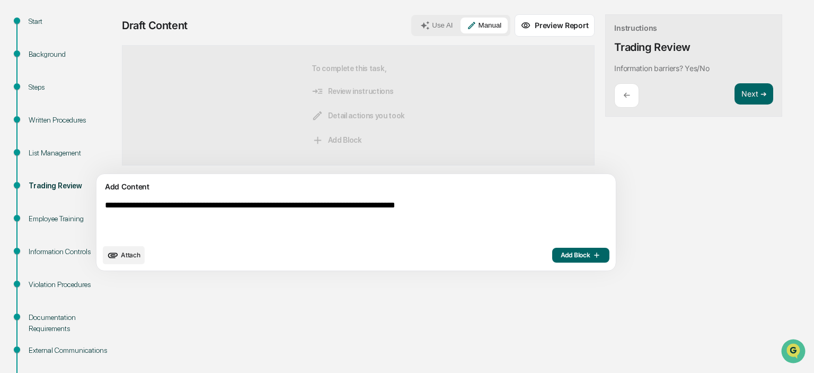
type textarea "**********"
click at [561, 258] on span "Add Block" at bounding box center [581, 255] width 40 height 8
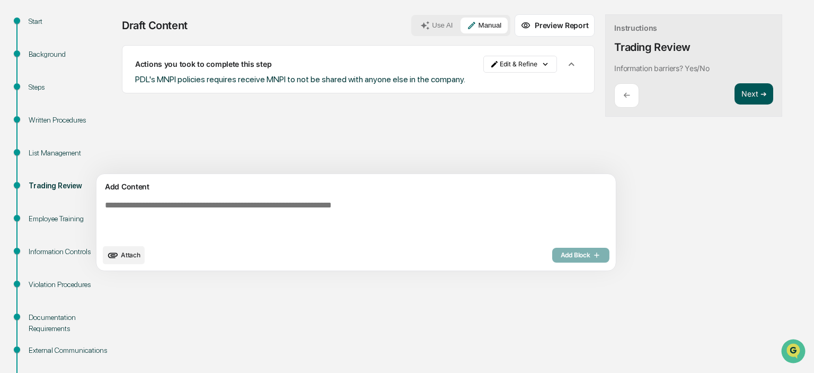
click at [735, 86] on button "Next ➔" at bounding box center [754, 94] width 39 height 22
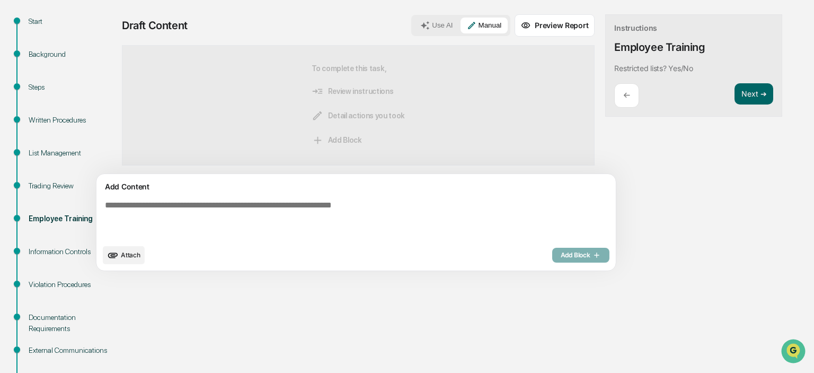
click at [233, 209] on textarea at bounding box center [331, 219] width 461 height 47
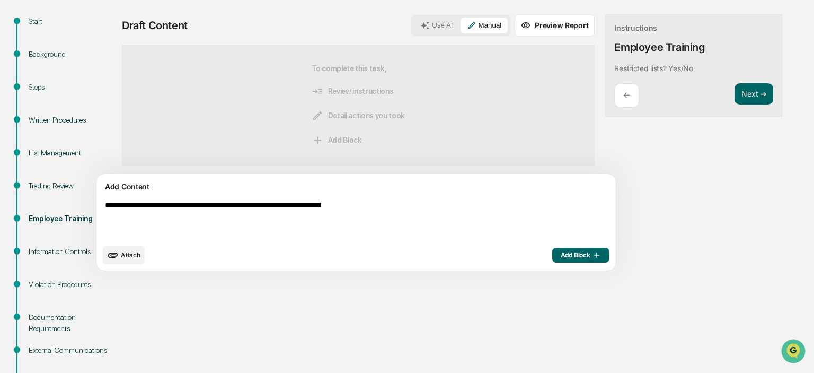
type textarea "**********"
click at [561, 253] on span "Add Block" at bounding box center [581, 255] width 40 height 8
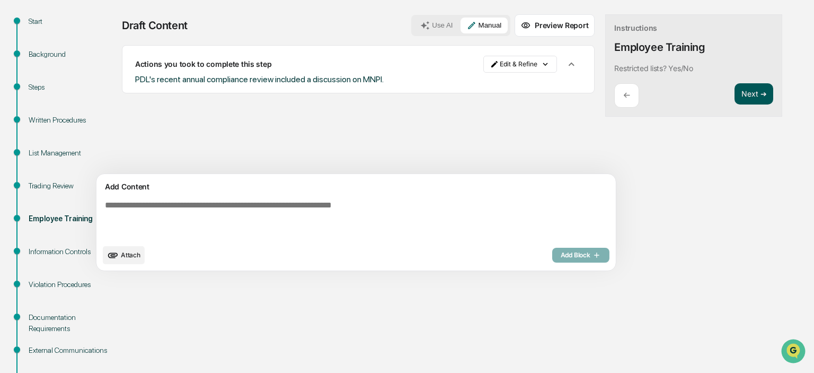
click at [735, 90] on button "Next ➔" at bounding box center [754, 94] width 39 height 22
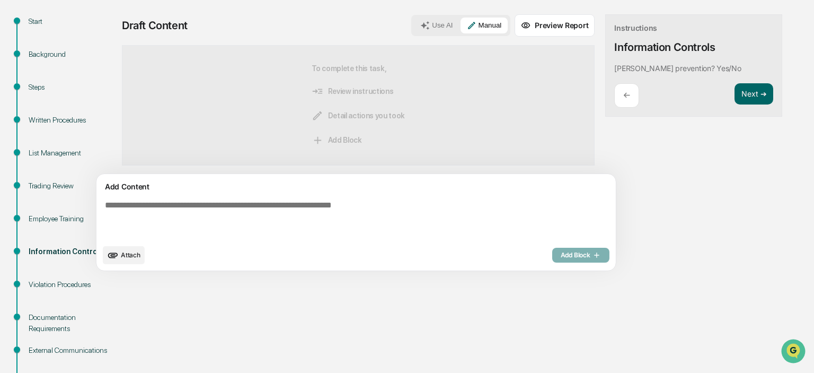
click at [276, 214] on textarea at bounding box center [331, 219] width 461 height 47
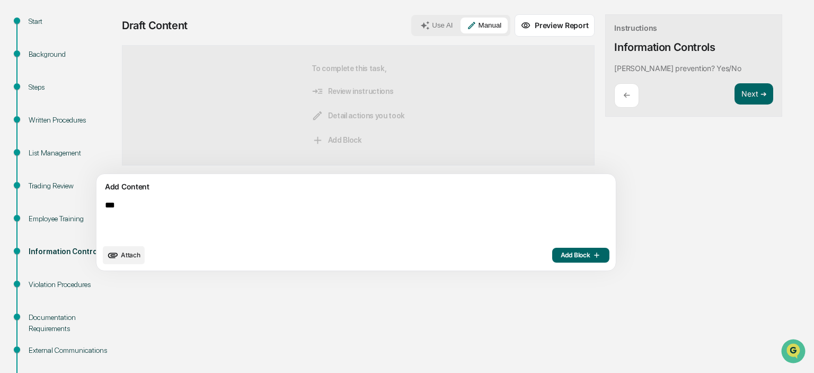
type textarea "***"
click at [591, 252] on icon "button" at bounding box center [596, 255] width 11 height 8
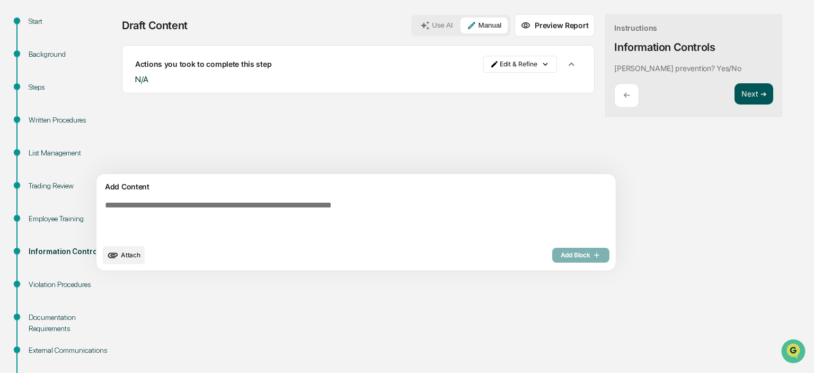
click at [735, 94] on button "Next ➔" at bounding box center [754, 94] width 39 height 22
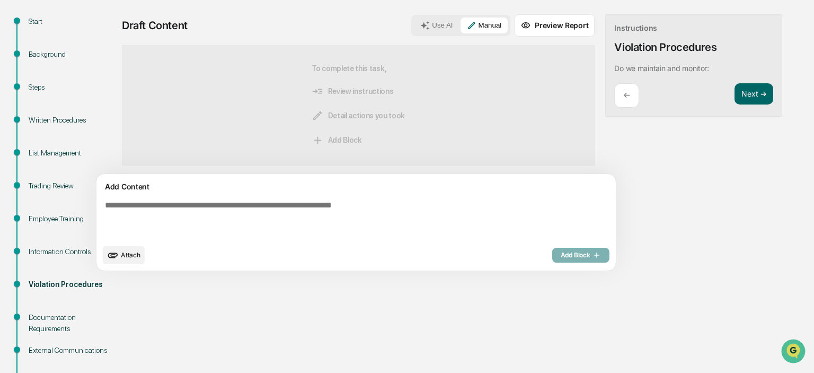
click at [190, 247] on div "Attach Add Block" at bounding box center [356, 255] width 507 height 18
click at [201, 212] on textarea at bounding box center [331, 219] width 461 height 47
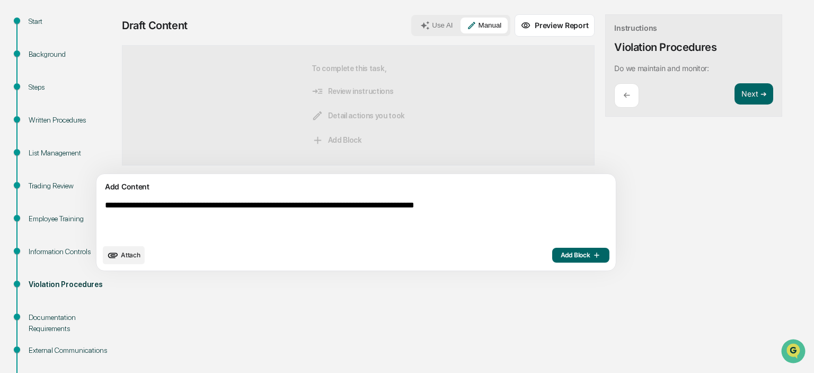
type textarea "**********"
click at [552, 251] on button "Add Block" at bounding box center [580, 255] width 57 height 15
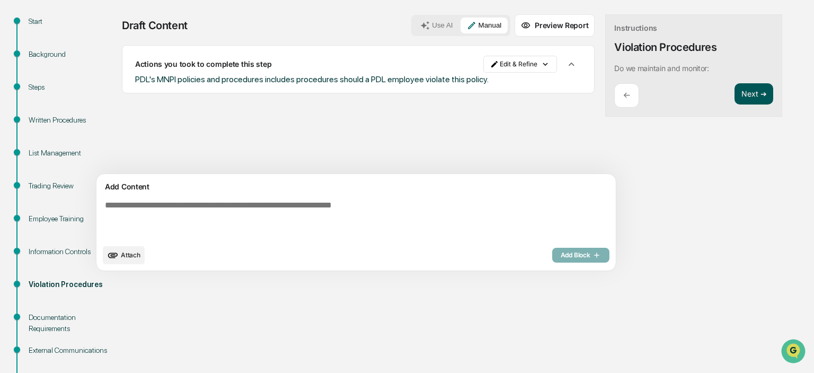
click at [735, 94] on button "Next ➔" at bounding box center [754, 94] width 39 height 22
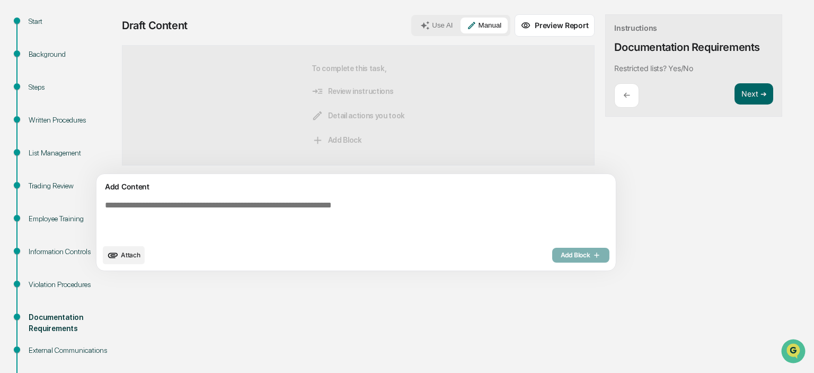
click at [253, 215] on textarea at bounding box center [331, 219] width 461 height 47
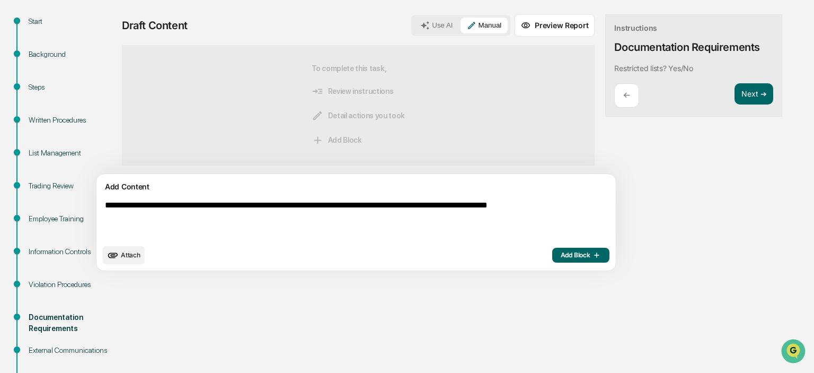
type textarea "**********"
click at [552, 250] on button "Add Block" at bounding box center [580, 255] width 57 height 15
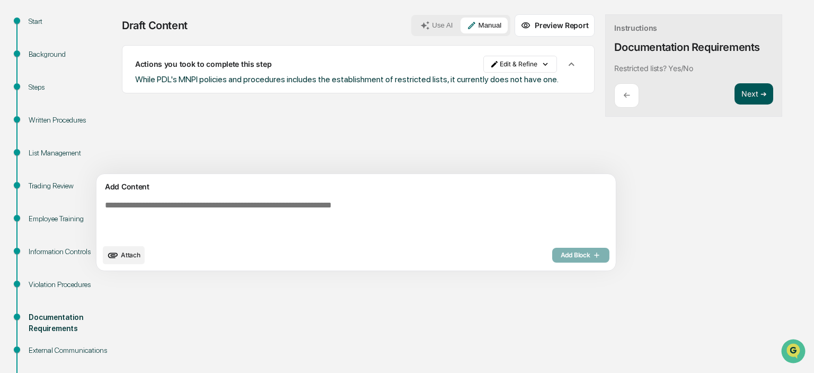
click at [735, 86] on button "Next ➔" at bounding box center [754, 94] width 39 height 22
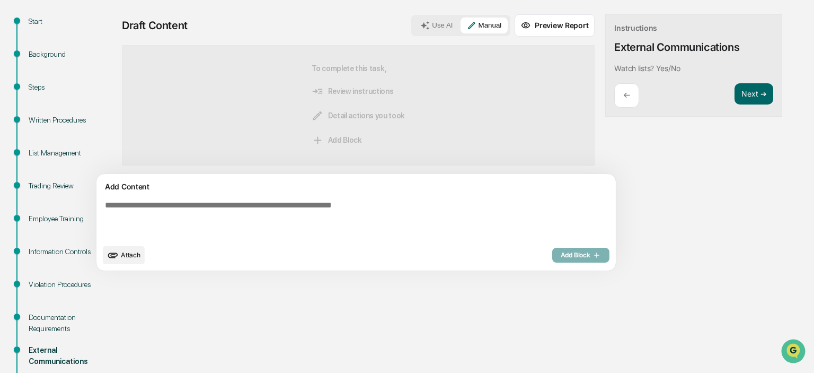
click at [156, 260] on div "Attach Add Block" at bounding box center [356, 255] width 507 height 18
click at [175, 225] on textarea at bounding box center [331, 219] width 461 height 47
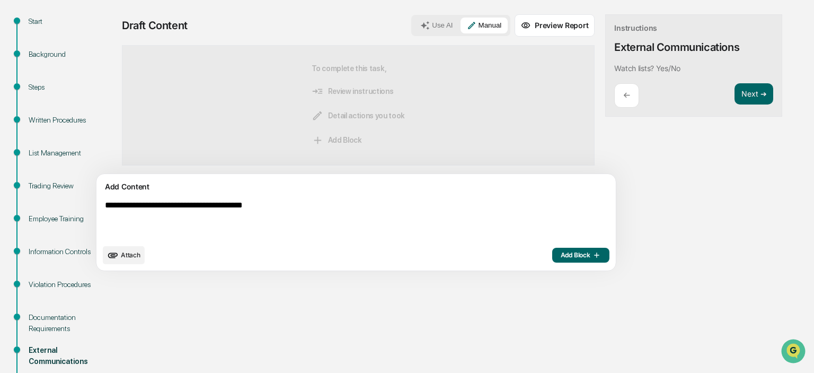
type textarea "**********"
click at [561, 253] on span "Add Block" at bounding box center [581, 255] width 40 height 8
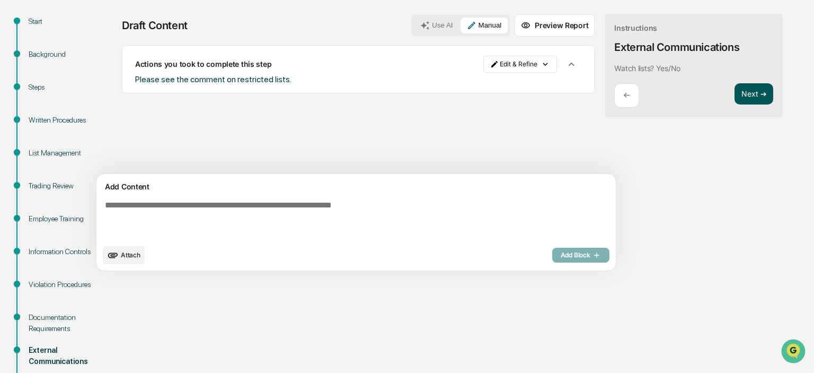
click at [735, 89] on button "Next ➔" at bounding box center [754, 94] width 39 height 22
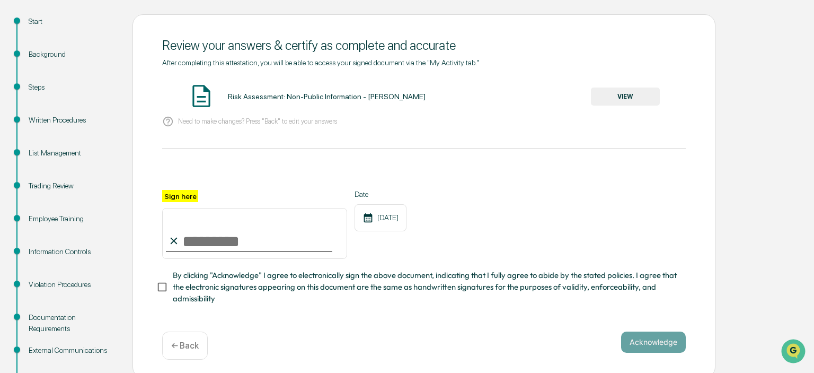
click at [610, 94] on button "VIEW" at bounding box center [625, 96] width 69 height 18
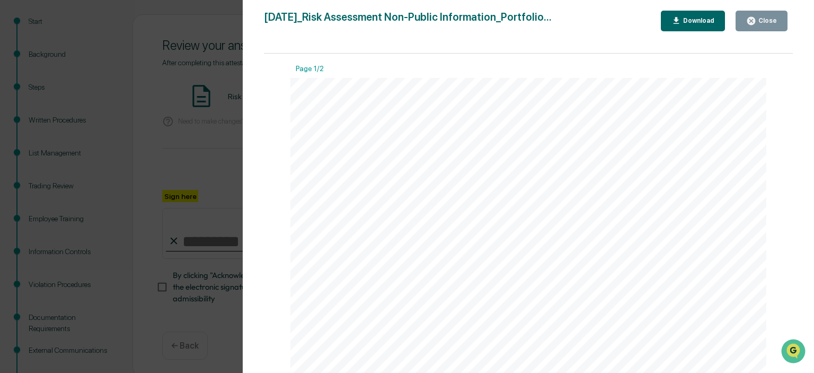
click at [772, 19] on div "Close" at bounding box center [767, 20] width 21 height 7
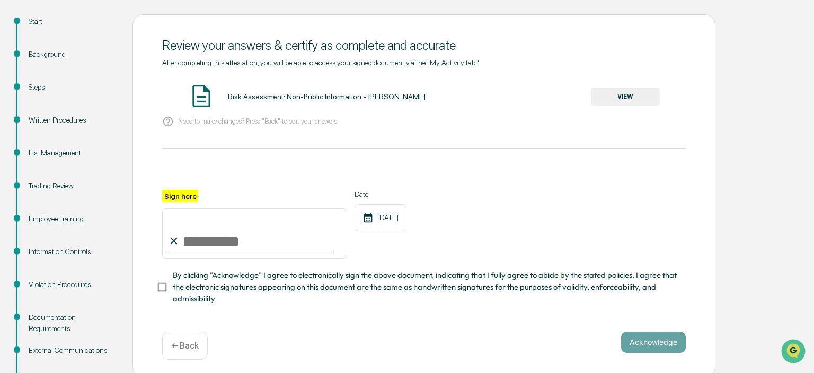
click at [195, 250] on input "Sign here" at bounding box center [254, 233] width 185 height 51
type input "**********"
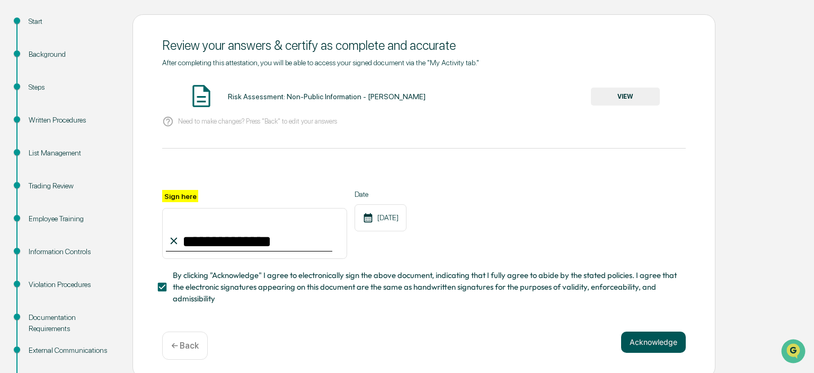
click at [647, 339] on button "Acknowledge" at bounding box center [653, 341] width 65 height 21
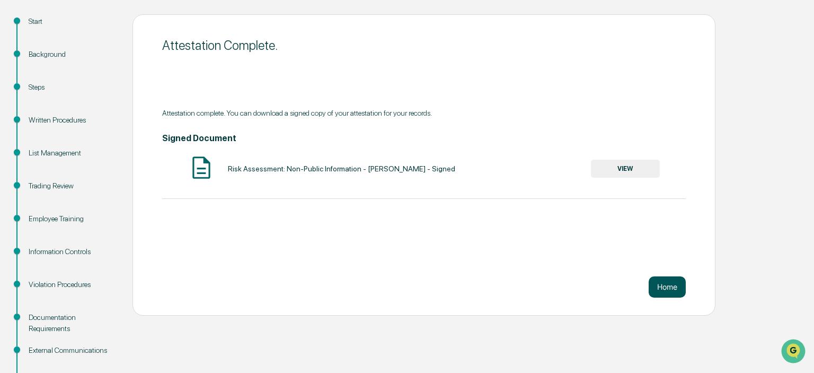
click at [658, 294] on button "Home" at bounding box center [667, 286] width 37 height 21
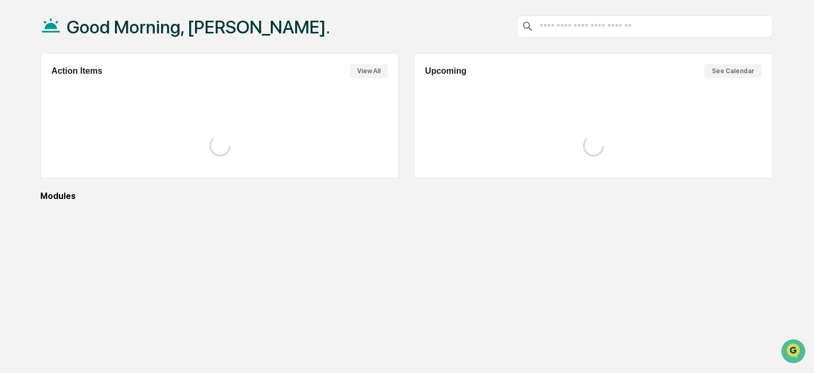
scroll to position [50, 0]
